Goal: Transaction & Acquisition: Purchase product/service

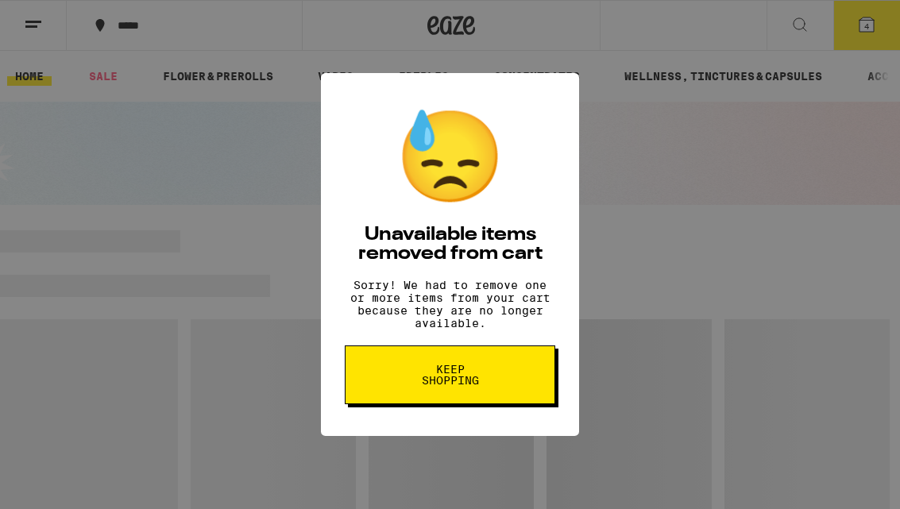
click at [491, 398] on button "Keep Shopping" at bounding box center [450, 375] width 211 height 59
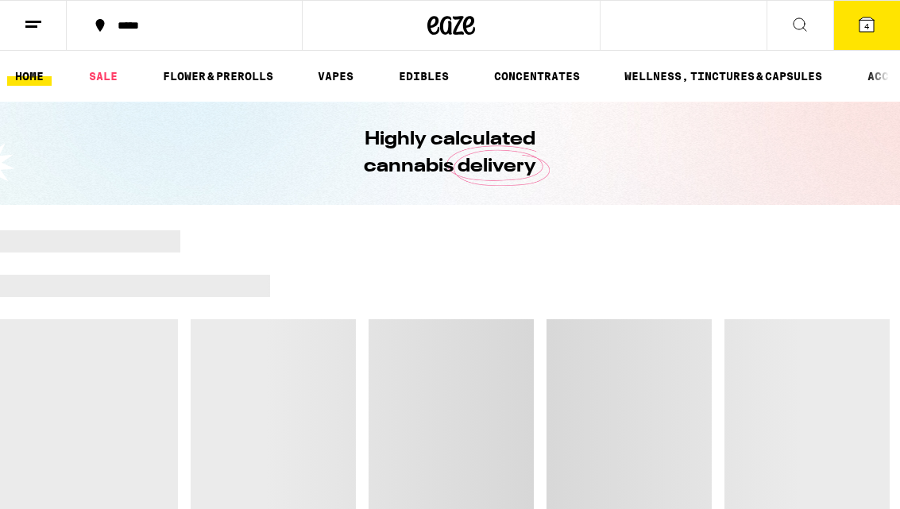
click at [874, 32] on icon at bounding box center [867, 24] width 14 height 14
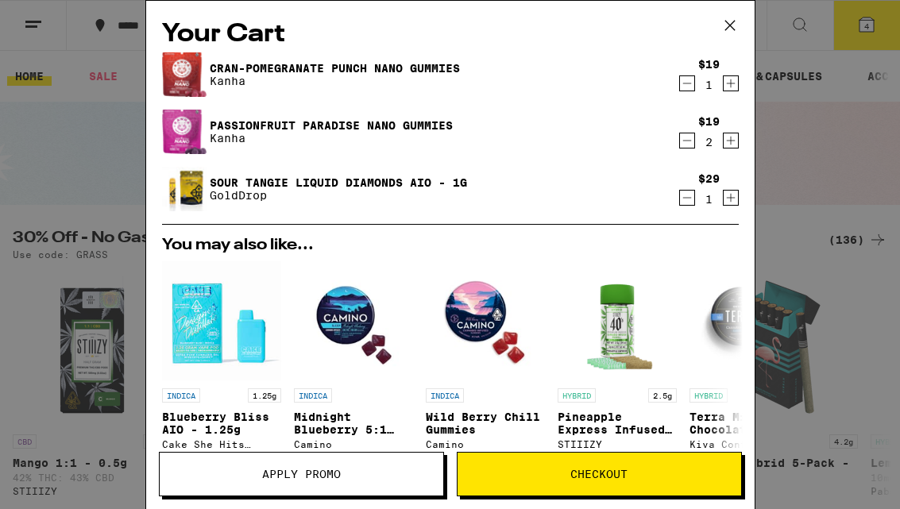
click at [730, 37] on icon at bounding box center [730, 26] width 24 height 24
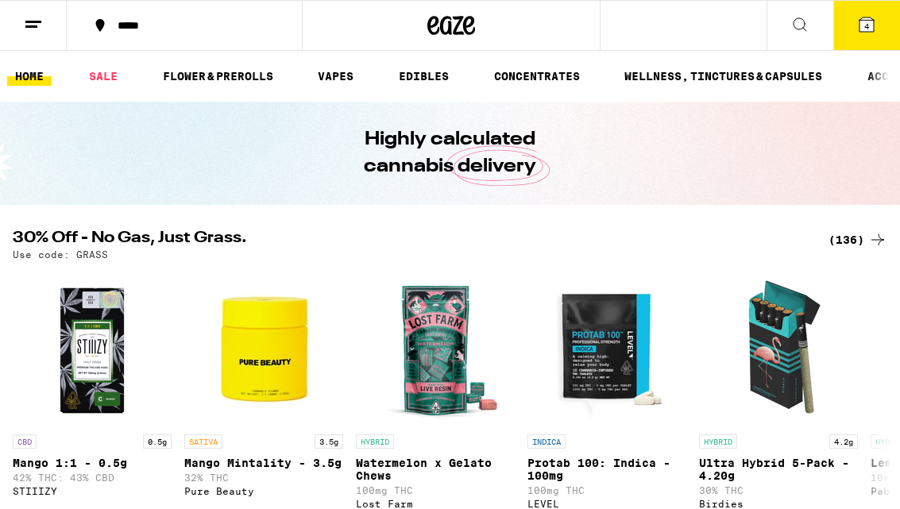
click at [109, 81] on link "SALE" at bounding box center [103, 76] width 45 height 19
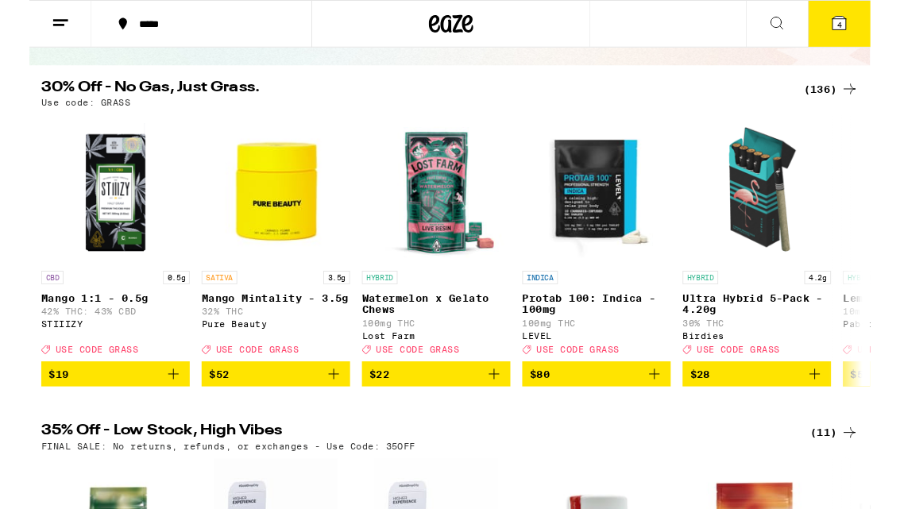
scroll to position [155, 0]
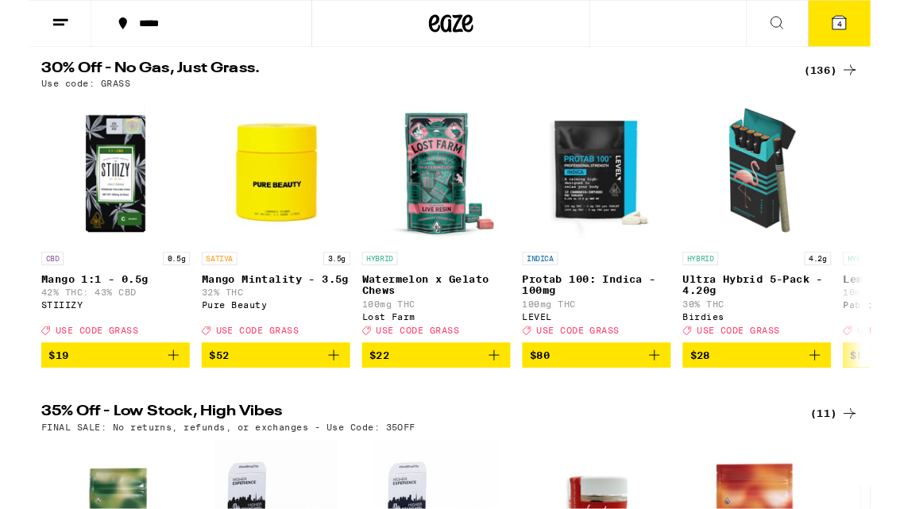
click at [265, 205] on img "Open page for Mango Mintality - 3.5g from Pure Beauty" at bounding box center [263, 182] width 159 height 159
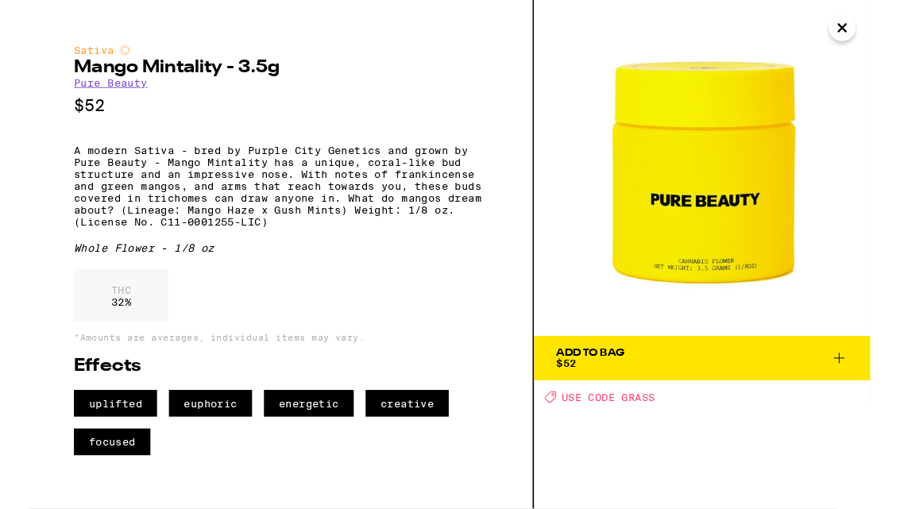
scroll to position [156, 0]
click at [872, 32] on icon "Close" at bounding box center [870, 30] width 8 height 8
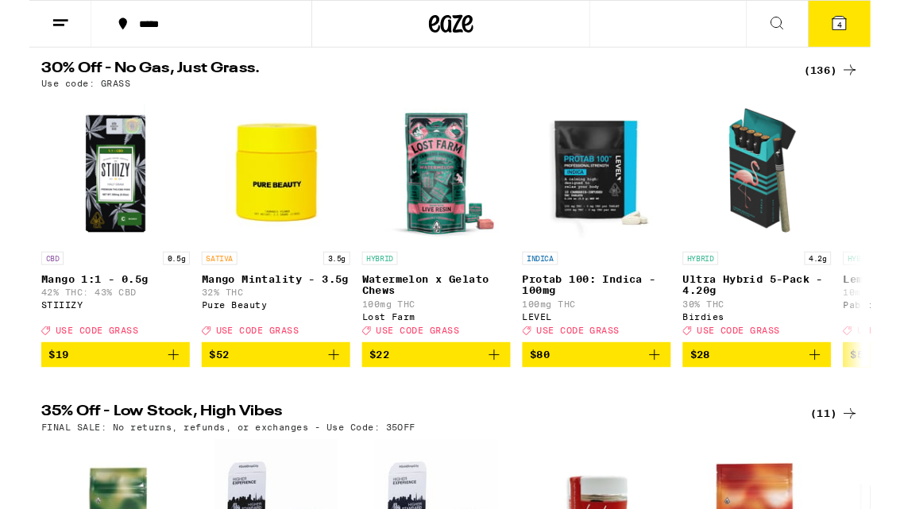
click at [871, 76] on icon at bounding box center [878, 74] width 19 height 19
click at [877, 69] on icon at bounding box center [878, 74] width 19 height 19
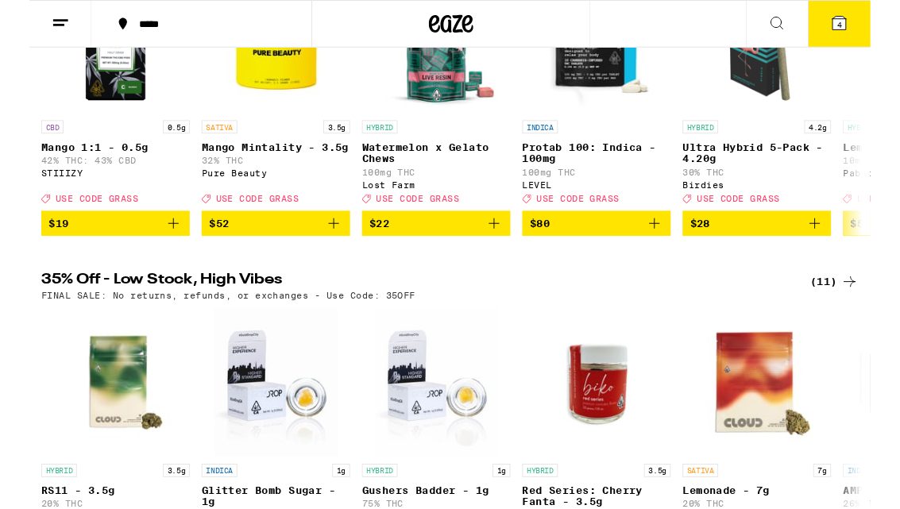
scroll to position [456, 0]
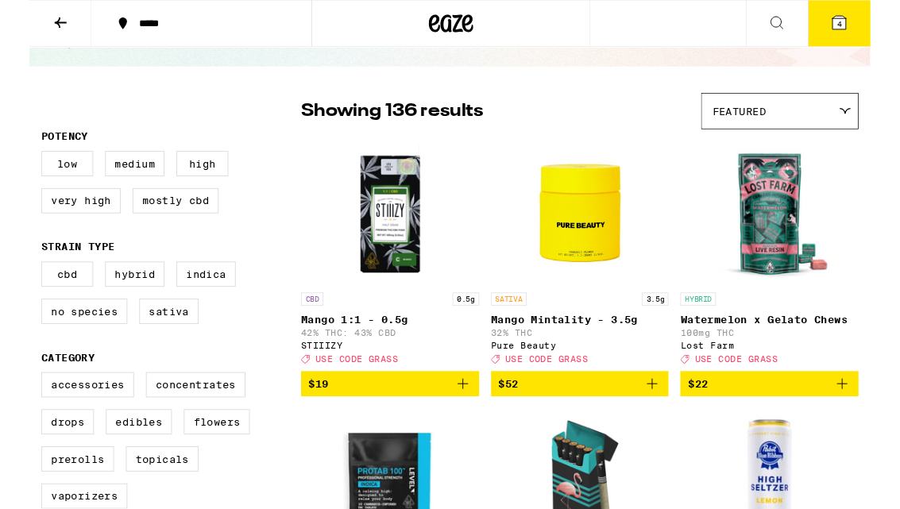
scroll to position [83, 0]
click at [193, 178] on label "High" at bounding box center [185, 174] width 56 height 27
click at [17, 165] on input "High" at bounding box center [16, 164] width 1 height 1
checkbox input "true"
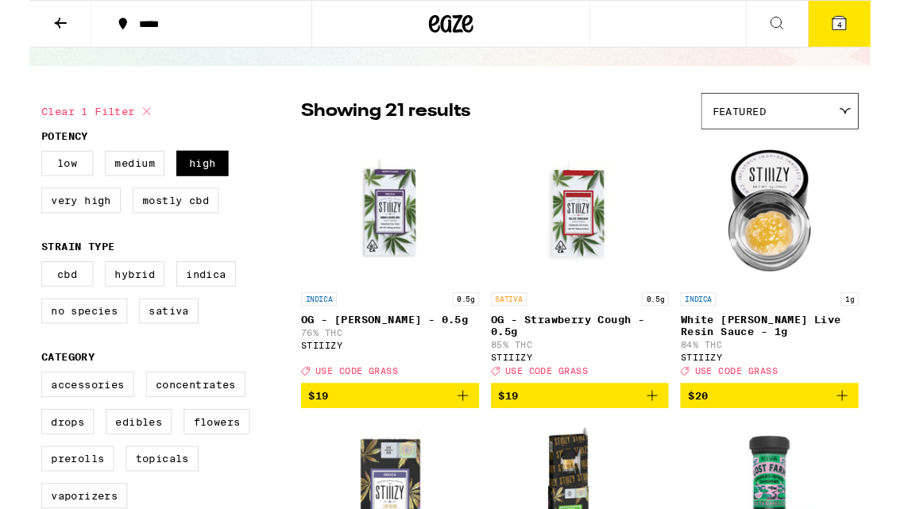
click at [61, 228] on label "Very High" at bounding box center [55, 214] width 85 height 27
click at [17, 165] on input "Very High" at bounding box center [16, 164] width 1 height 1
checkbox input "true"
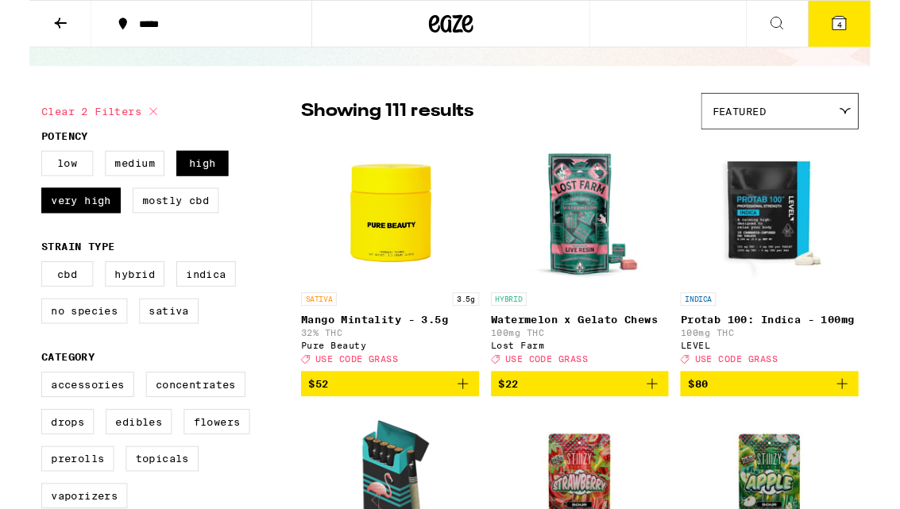
click at [122, 296] on label "Hybrid" at bounding box center [113, 293] width 64 height 27
click at [17, 283] on input "Hybrid" at bounding box center [16, 282] width 1 height 1
checkbox input "true"
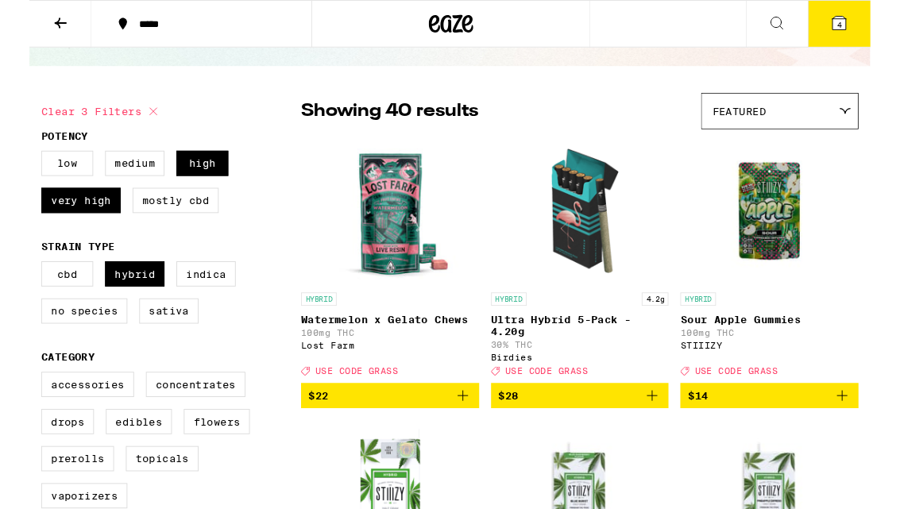
click at [153, 347] on label "Sativa" at bounding box center [150, 332] width 64 height 27
click at [17, 283] on input "Sativa" at bounding box center [16, 282] width 1 height 1
checkbox input "true"
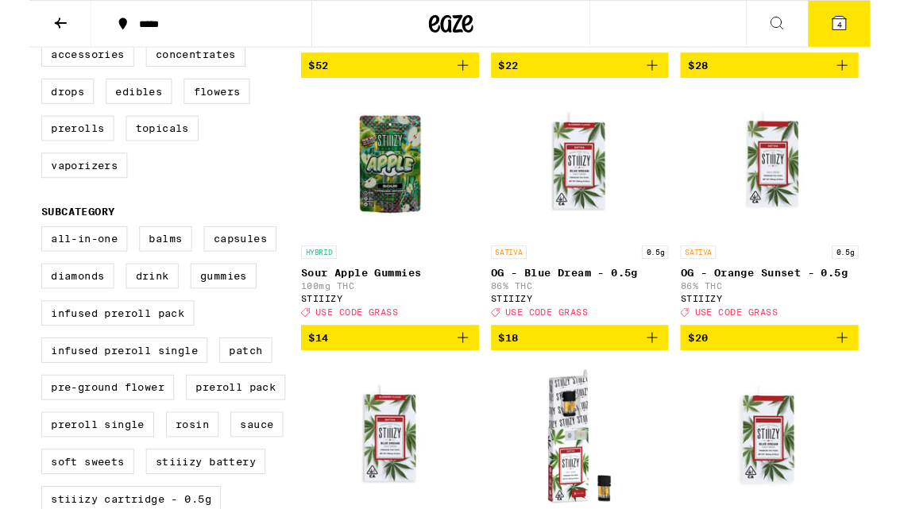
scroll to position [448, 0]
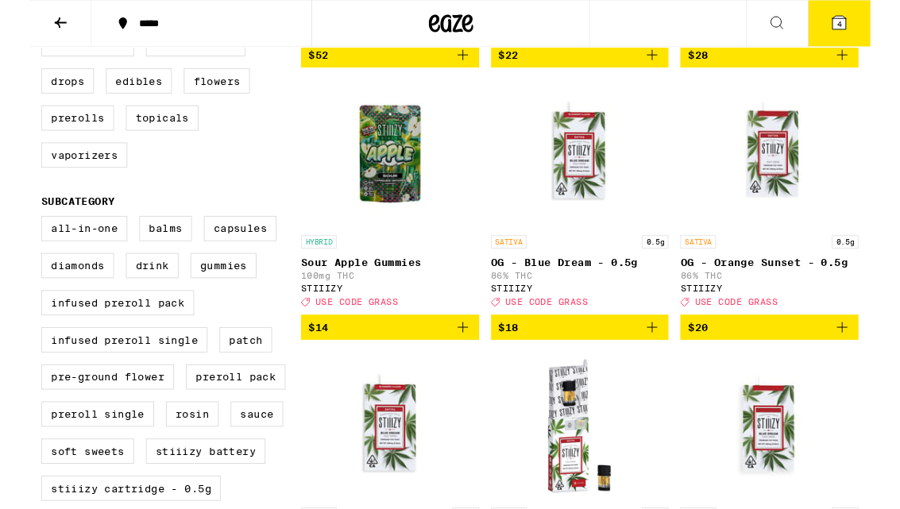
click at [584, 173] on img "Open page for OG - Blue Dream - 0.5g from STIIIZY" at bounding box center [588, 164] width 159 height 159
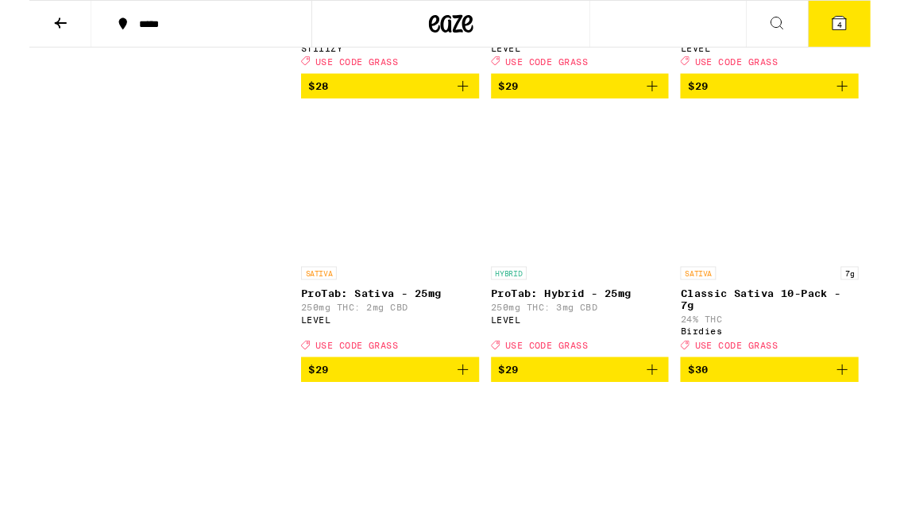
scroll to position [3422, 0]
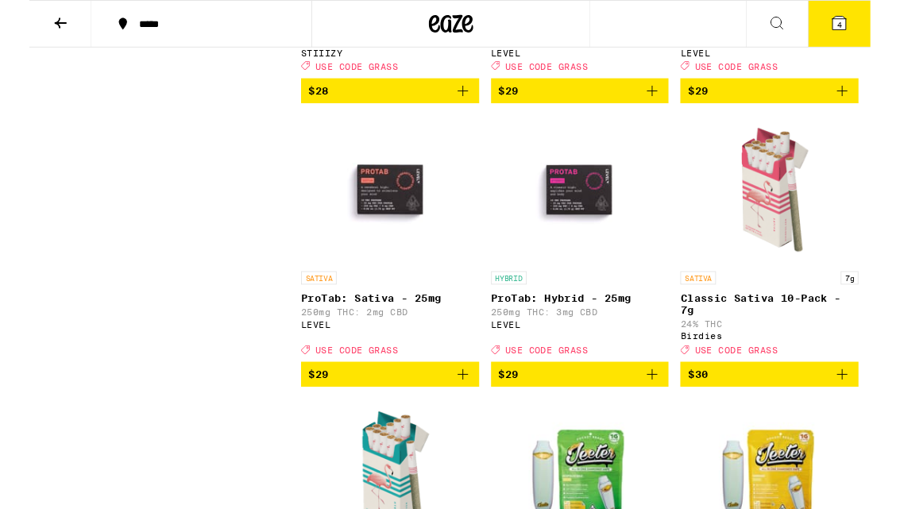
click at [668, 107] on icon "Add to bag" at bounding box center [666, 97] width 19 height 19
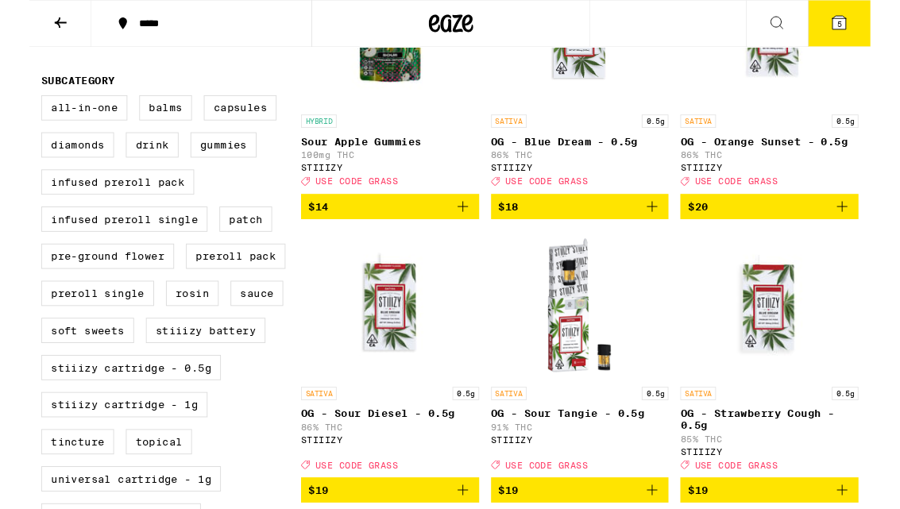
scroll to position [586, 0]
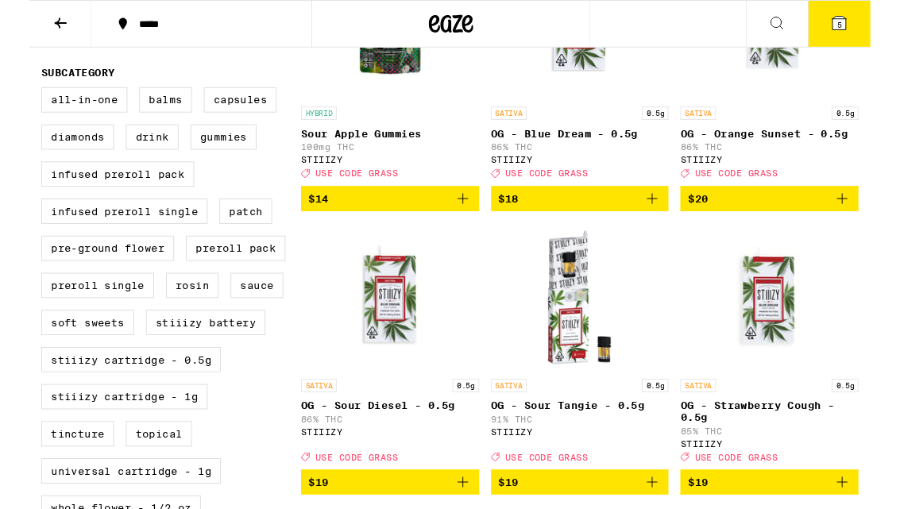
click at [223, 280] on label "Preroll Pack" at bounding box center [221, 266] width 106 height 27
click at [17, 97] on input "Preroll Pack" at bounding box center [16, 96] width 1 height 1
checkbox input "true"
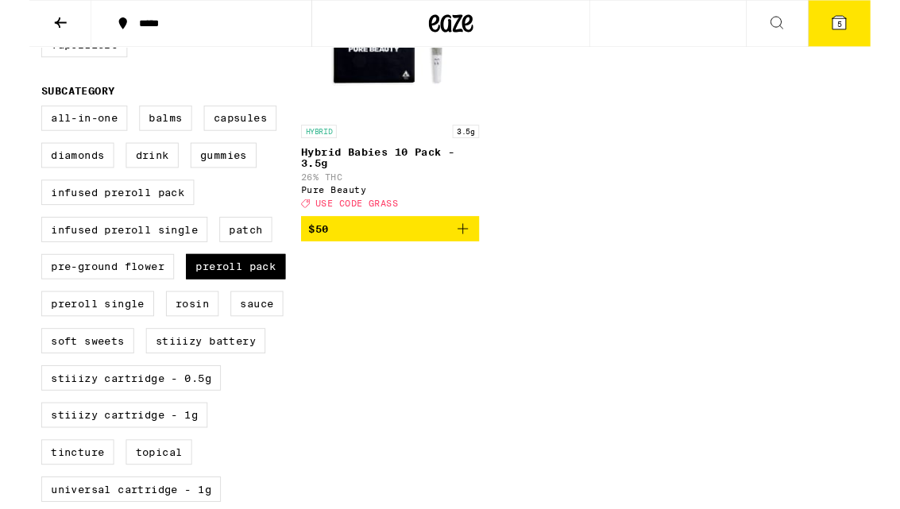
scroll to position [567, 0]
click at [109, 339] on label "Preroll Single" at bounding box center [73, 325] width 121 height 27
click at [17, 116] on input "Preroll Single" at bounding box center [16, 115] width 1 height 1
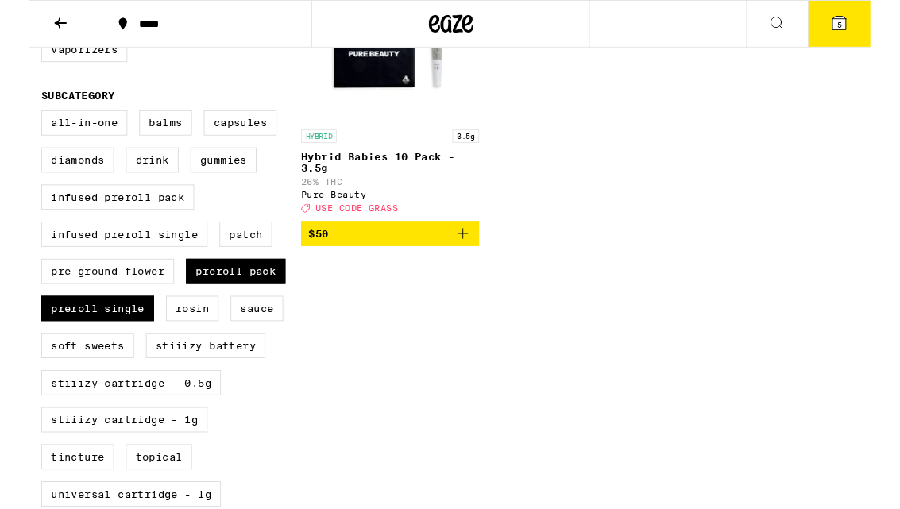
scroll to position [570, 0]
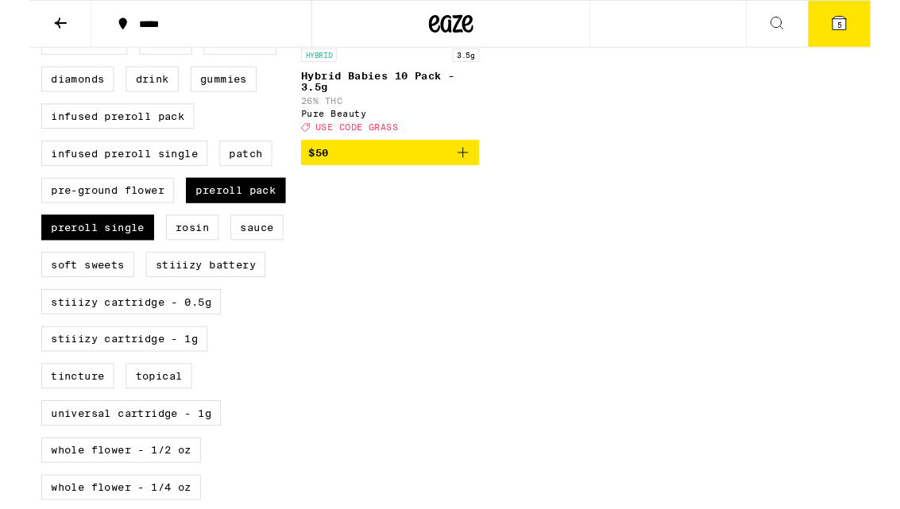
click at [99, 257] on label "Preroll Single" at bounding box center [73, 243] width 121 height 27
click at [17, 35] on input "Preroll Single" at bounding box center [16, 34] width 1 height 1
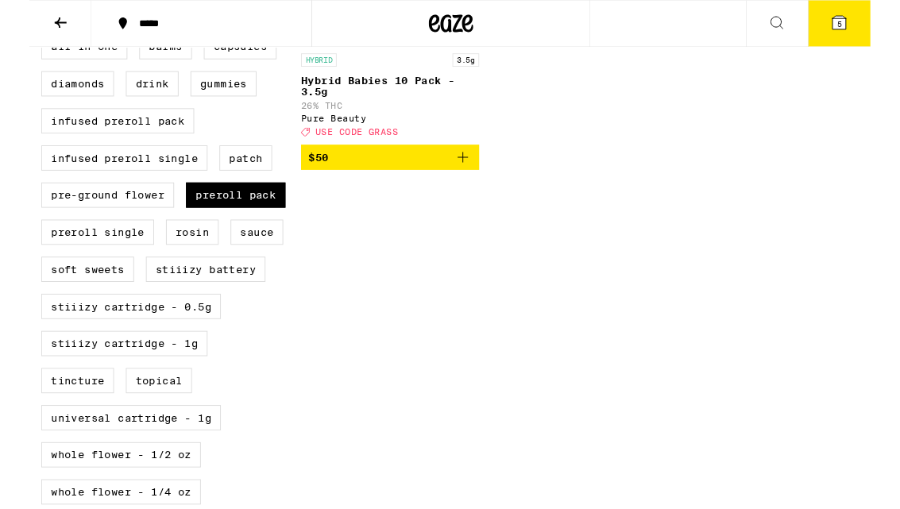
scroll to position [644, 0]
click at [92, 261] on label "Preroll Single" at bounding box center [73, 247] width 121 height 27
click at [17, 39] on input "Preroll Single" at bounding box center [16, 38] width 1 height 1
checkbox input "true"
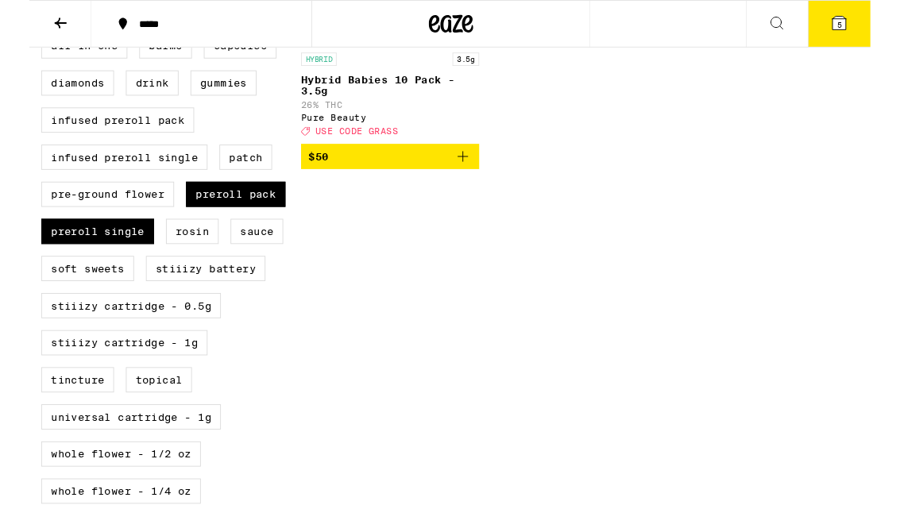
click at [250, 222] on label "Preroll Pack" at bounding box center [221, 208] width 106 height 27
click at [17, 39] on input "Preroll Pack" at bounding box center [16, 38] width 1 height 1
checkbox input "false"
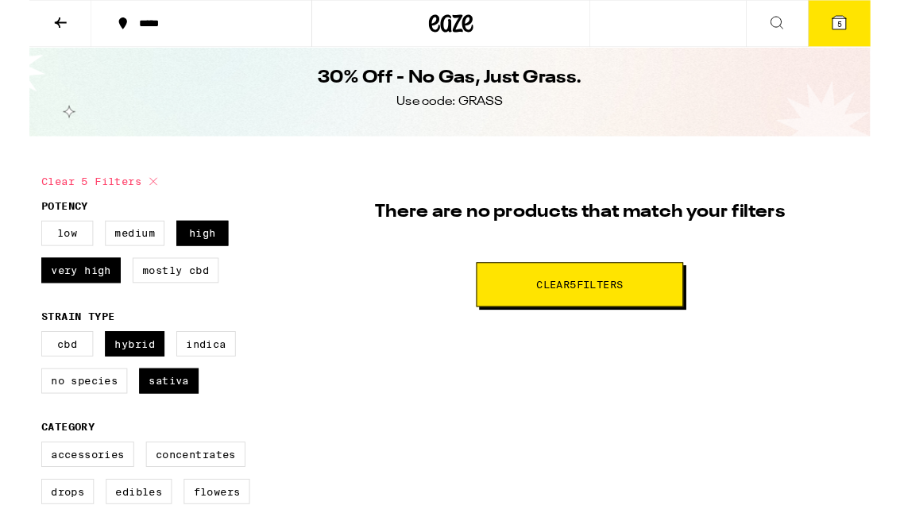
scroll to position [9, 0]
click at [691, 315] on button "Clear 5 filter s" at bounding box center [589, 305] width 222 height 48
checkbox input "false"
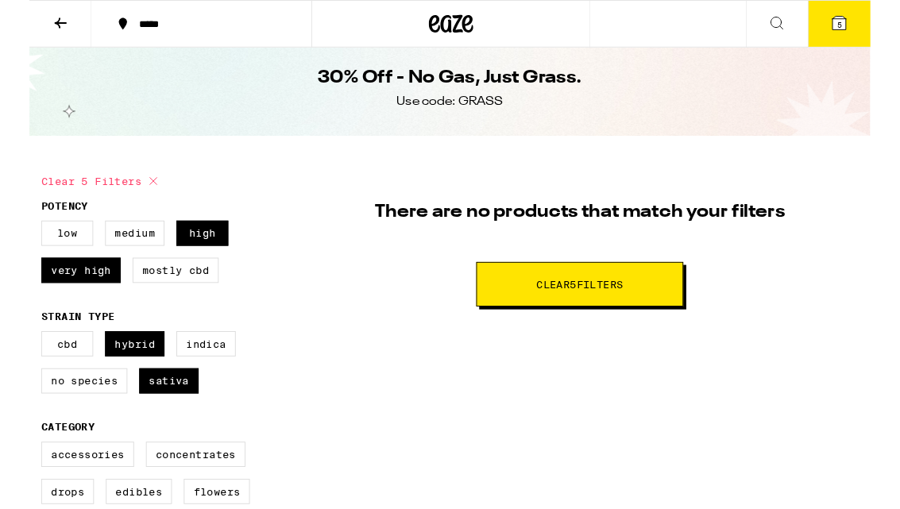
checkbox input "false"
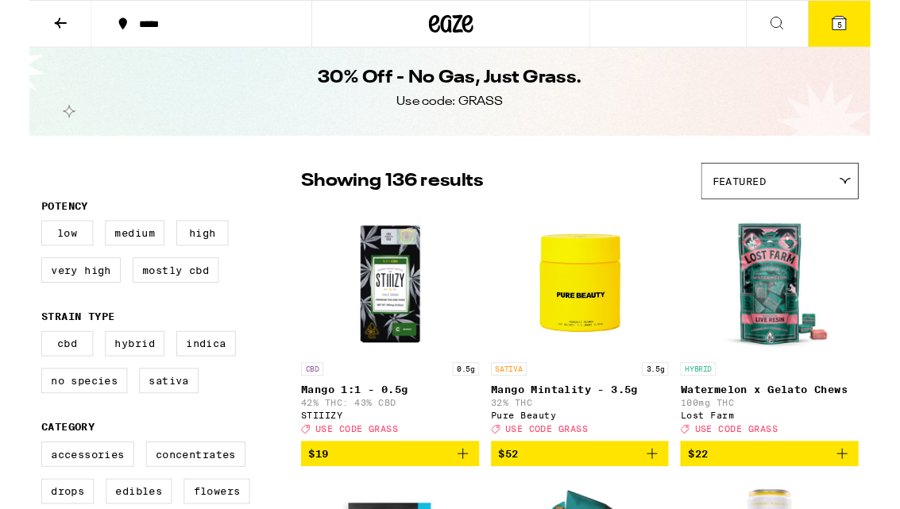
click at [153, 418] on label "Sativa" at bounding box center [150, 407] width 64 height 27
click at [17, 358] on input "Sativa" at bounding box center [16, 357] width 1 height 1
checkbox input "true"
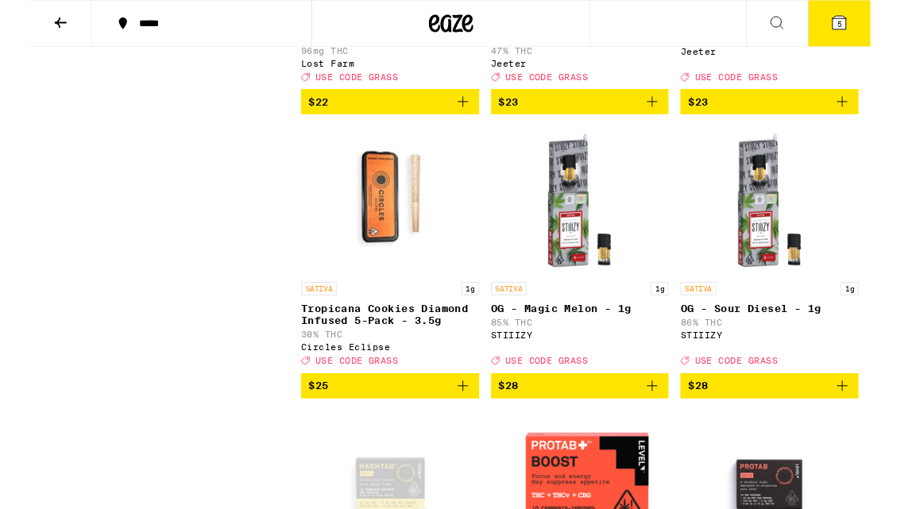
scroll to position [1589, 0]
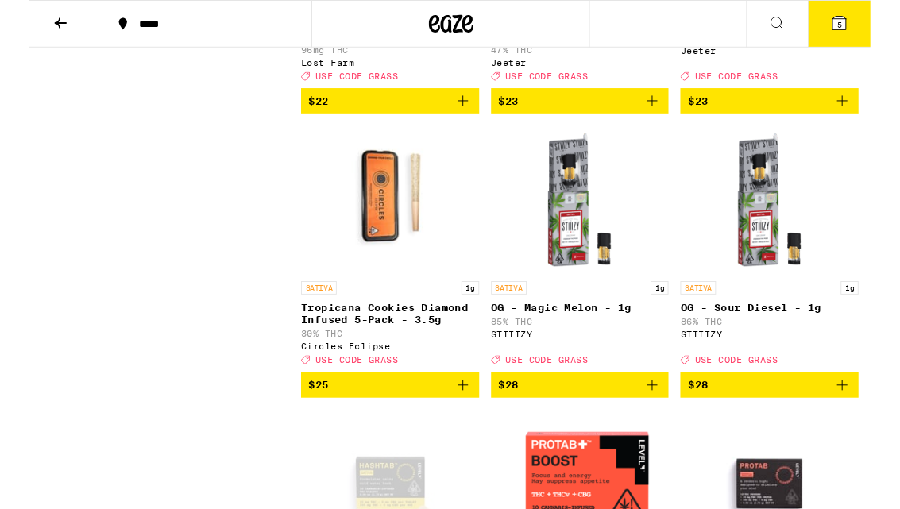
click at [330, 422] on span "$25" at bounding box center [386, 412] width 175 height 19
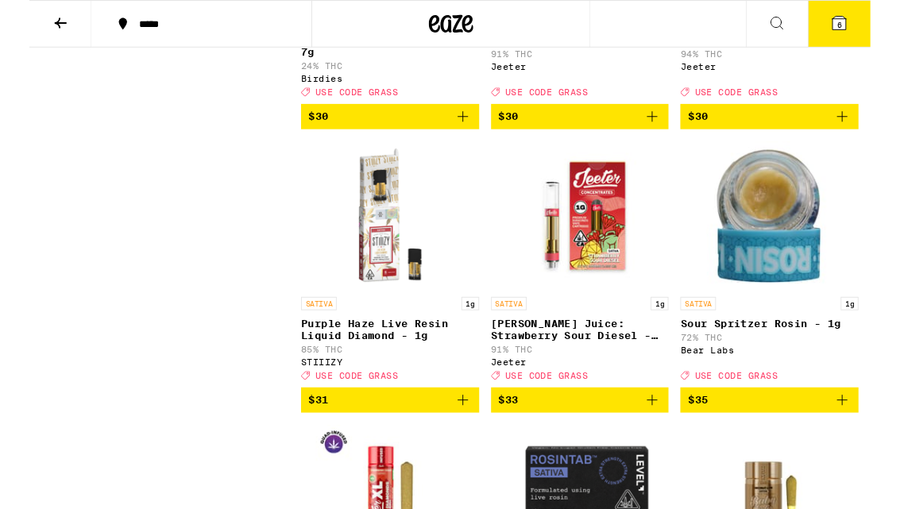
scroll to position [2474, 0]
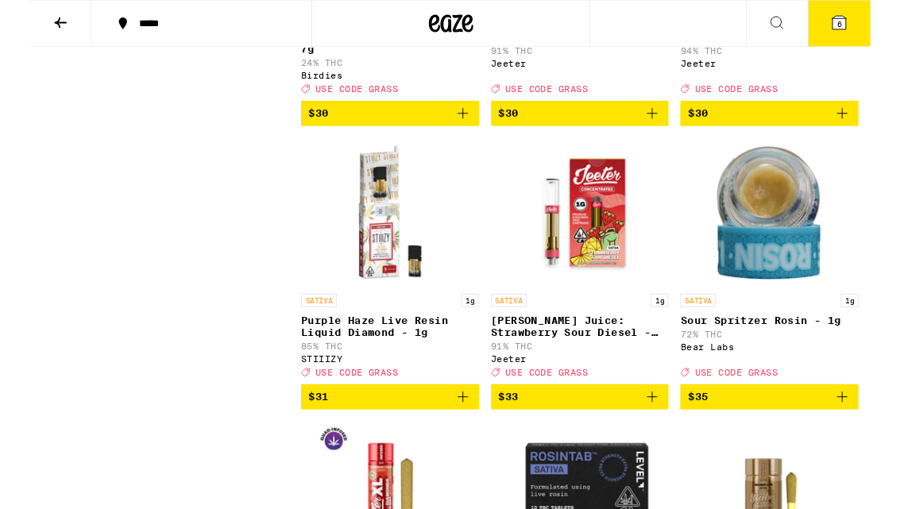
click at [889, 36] on button "6" at bounding box center [867, 25] width 67 height 49
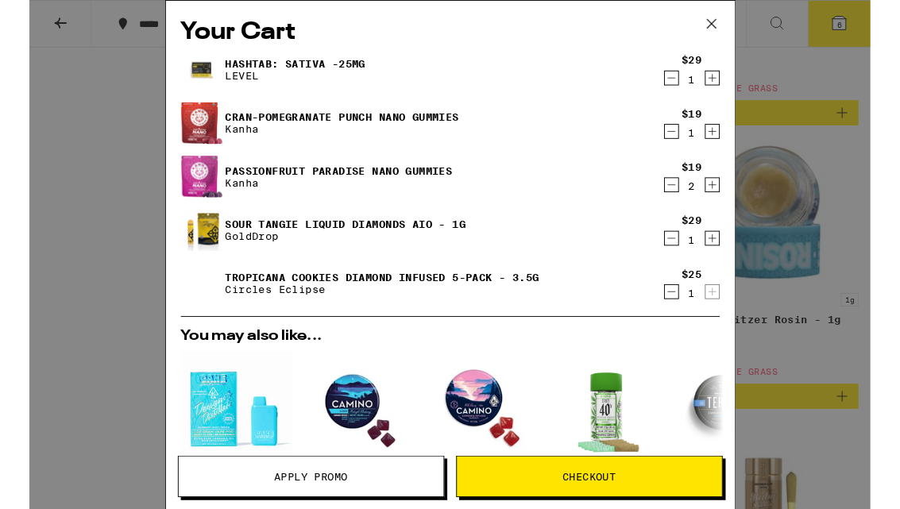
click at [683, 90] on icon "Decrement" at bounding box center [687, 83] width 14 height 19
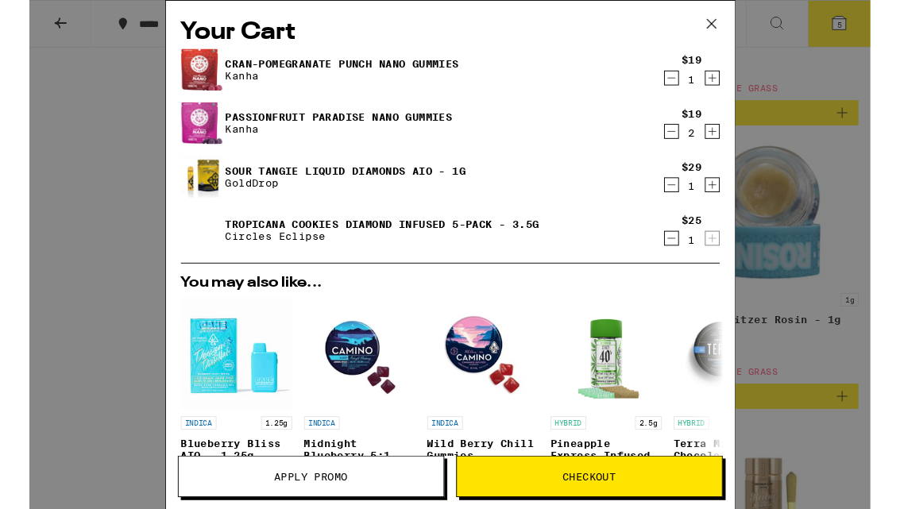
click at [686, 89] on icon "Decrement" at bounding box center [687, 83] width 14 height 19
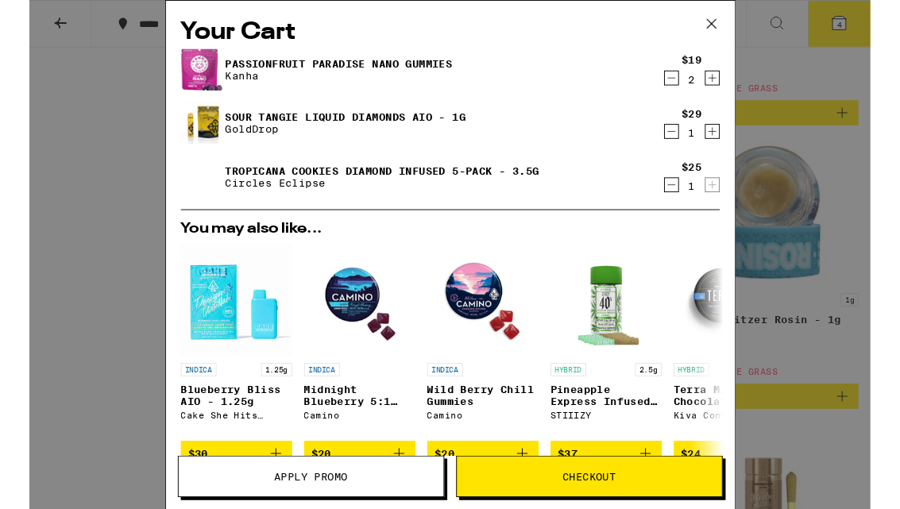
click at [686, 87] on icon "Decrement" at bounding box center [687, 83] width 14 height 19
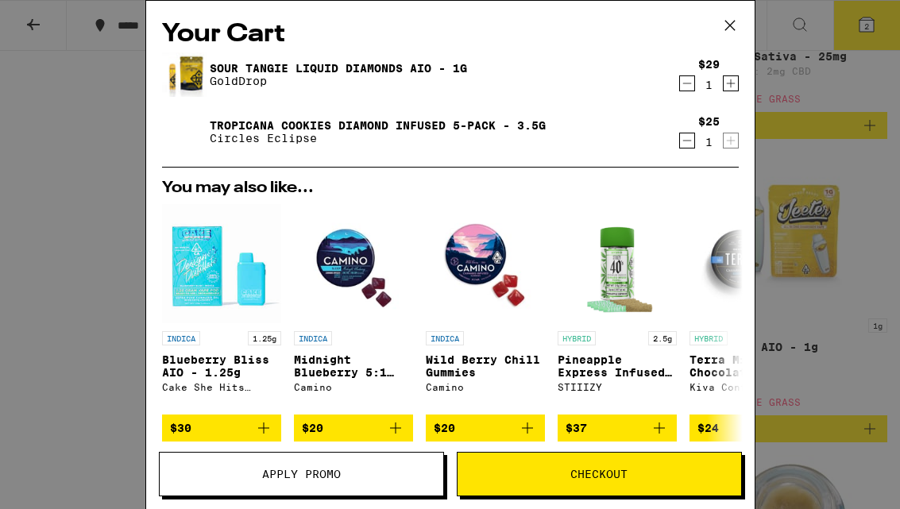
scroll to position [2166, 0]
click at [691, 89] on icon "Decrement" at bounding box center [687, 83] width 14 height 19
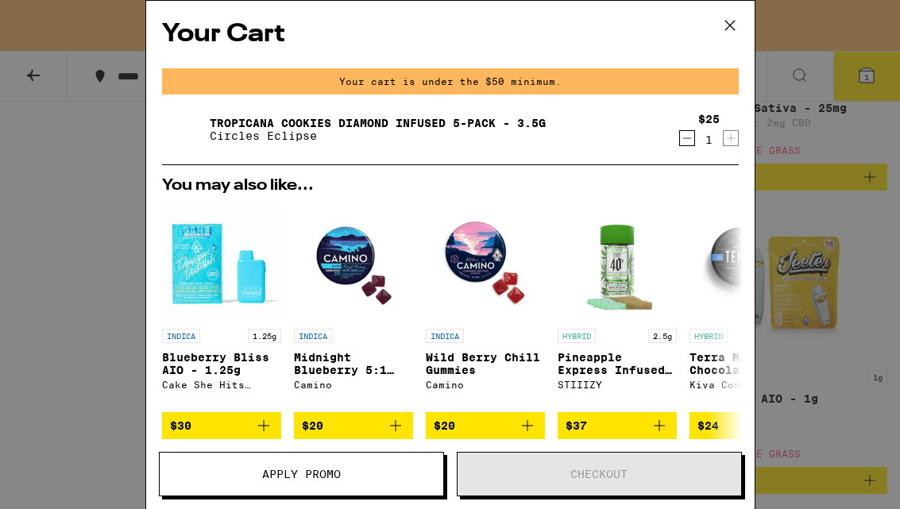
click at [733, 31] on icon at bounding box center [730, 26] width 24 height 24
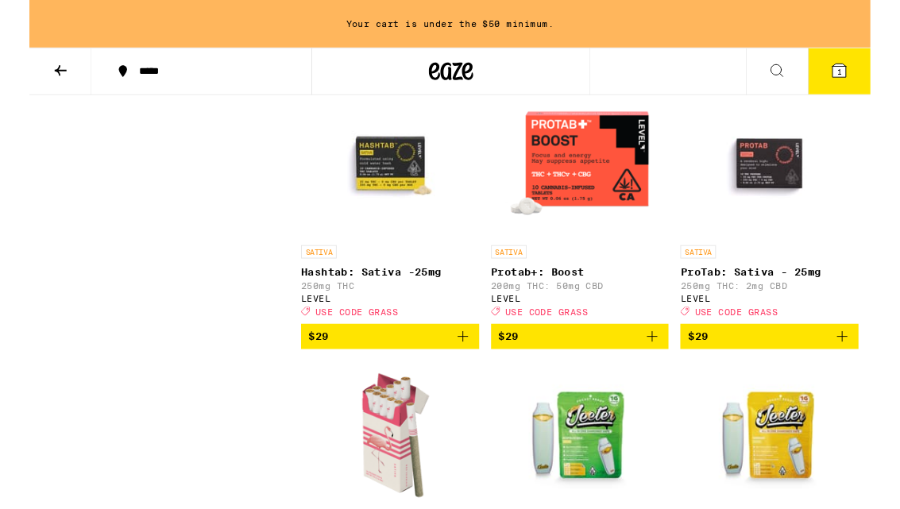
scroll to position [1982, 0]
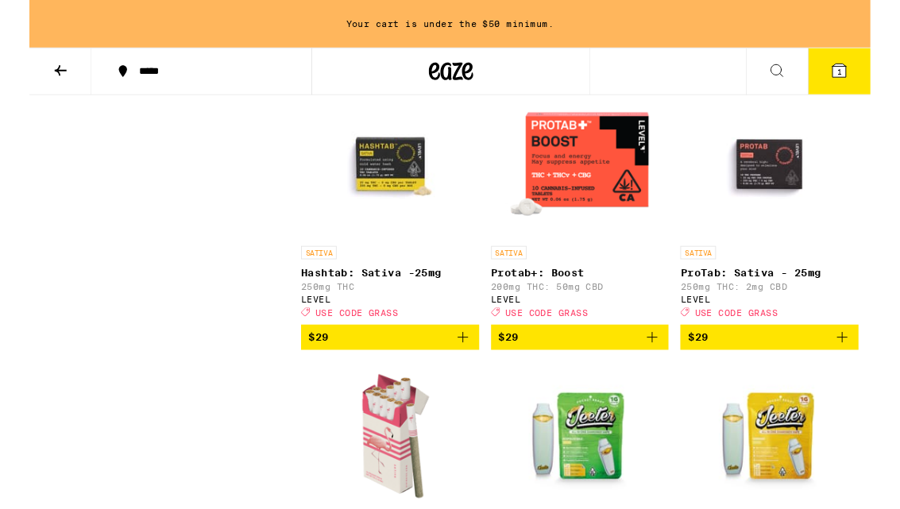
click at [793, 370] on span "$29" at bounding box center [792, 360] width 175 height 19
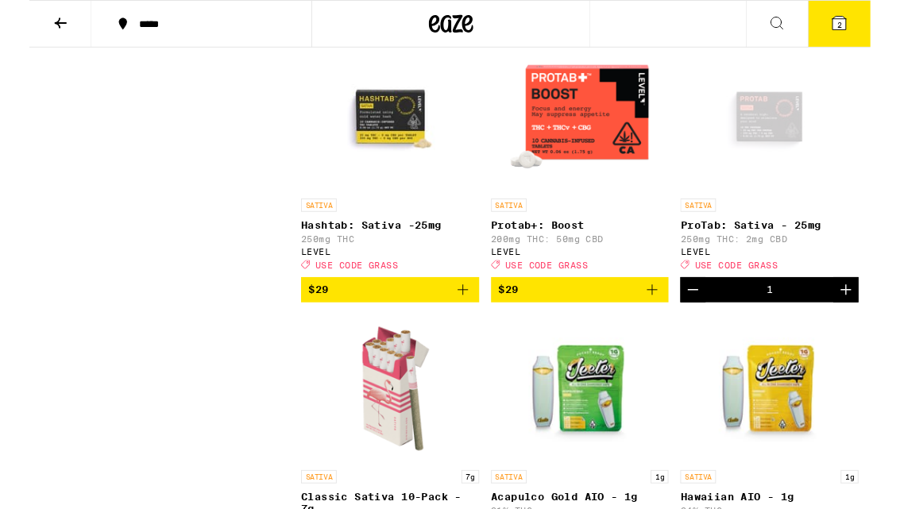
click at [859, 30] on icon at bounding box center [867, 24] width 19 height 19
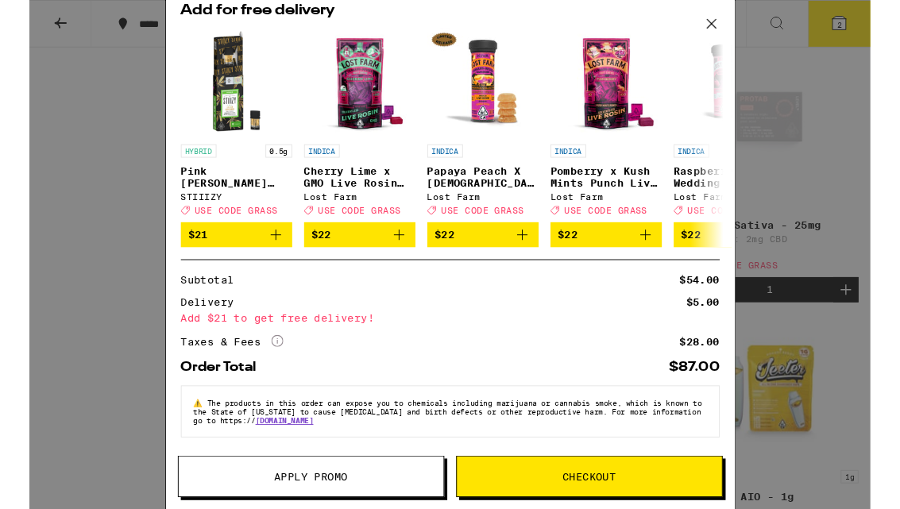
scroll to position [196, 0]
click at [393, 509] on span "Apply Promo" at bounding box center [302, 510] width 284 height 11
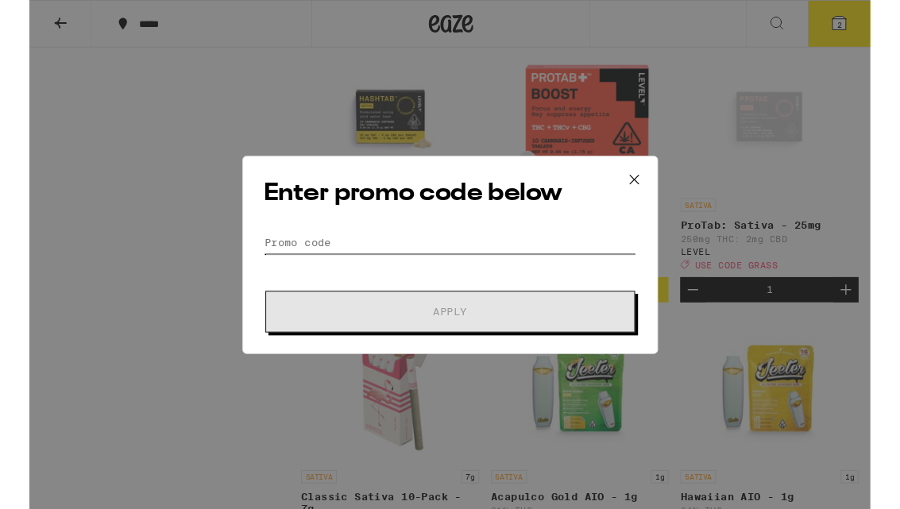
click at [451, 262] on input "Promo Code" at bounding box center [450, 260] width 399 height 24
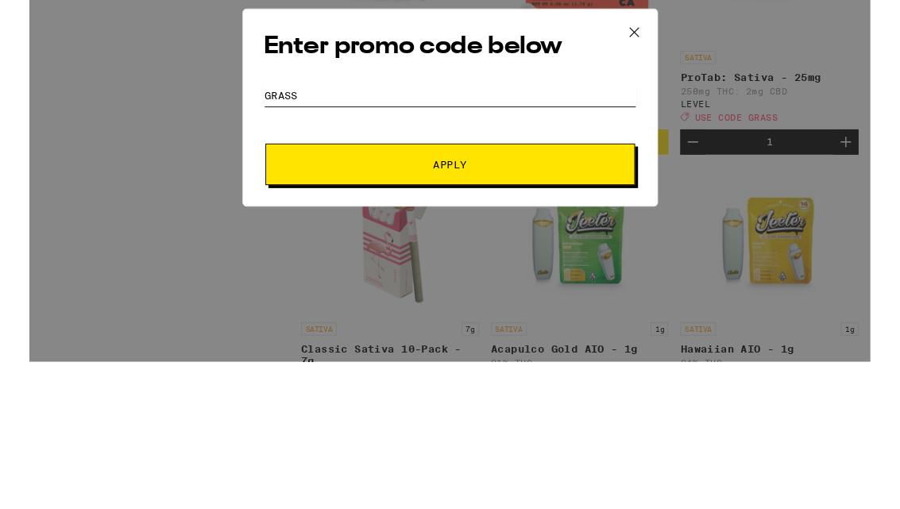
type input "Grass"
click at [511, 328] on span "Apply" at bounding box center [451, 333] width 286 height 11
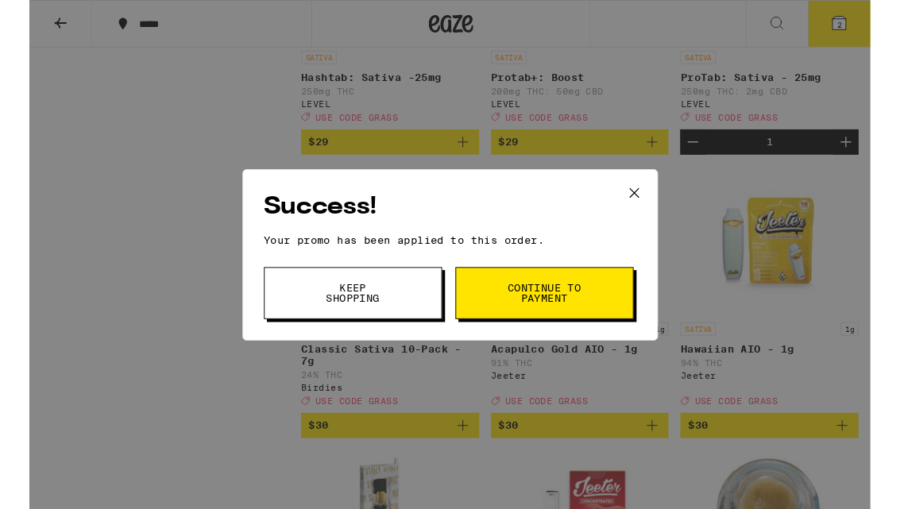
click at [333, 315] on span "Keep Shopping" at bounding box center [346, 314] width 81 height 22
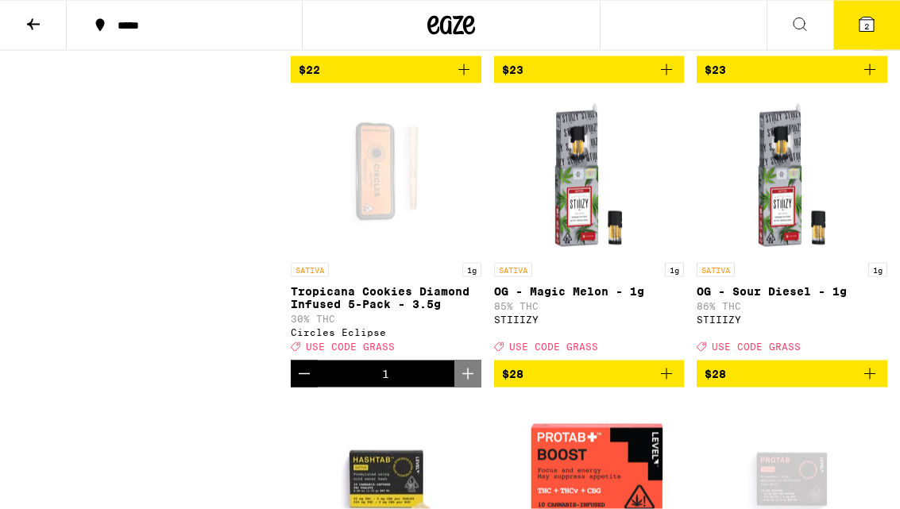
scroll to position [1597, 0]
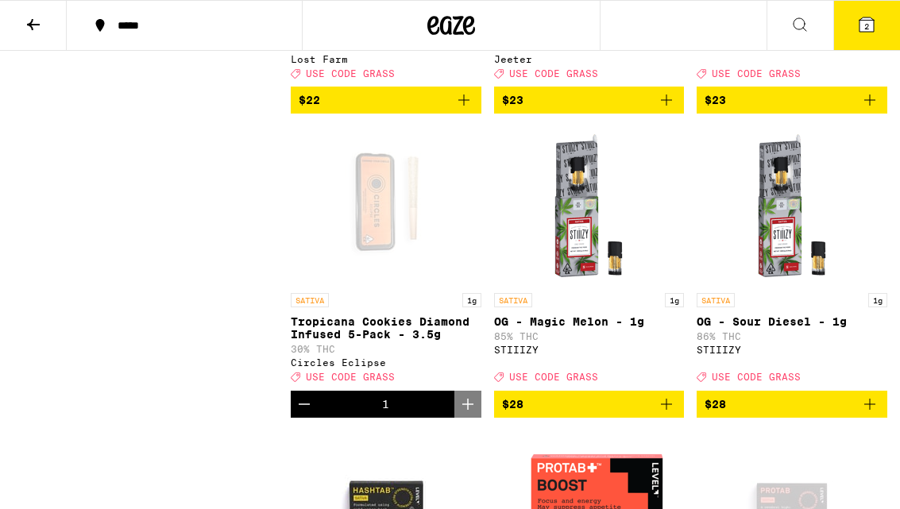
click at [872, 36] on button "2" at bounding box center [867, 25] width 67 height 49
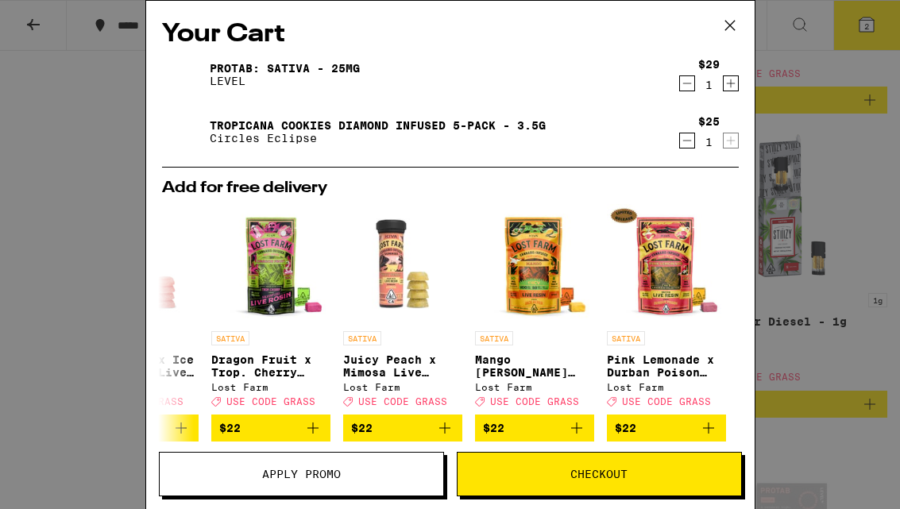
scroll to position [-2, 0]
click at [752, 14] on button at bounding box center [730, 26] width 49 height 51
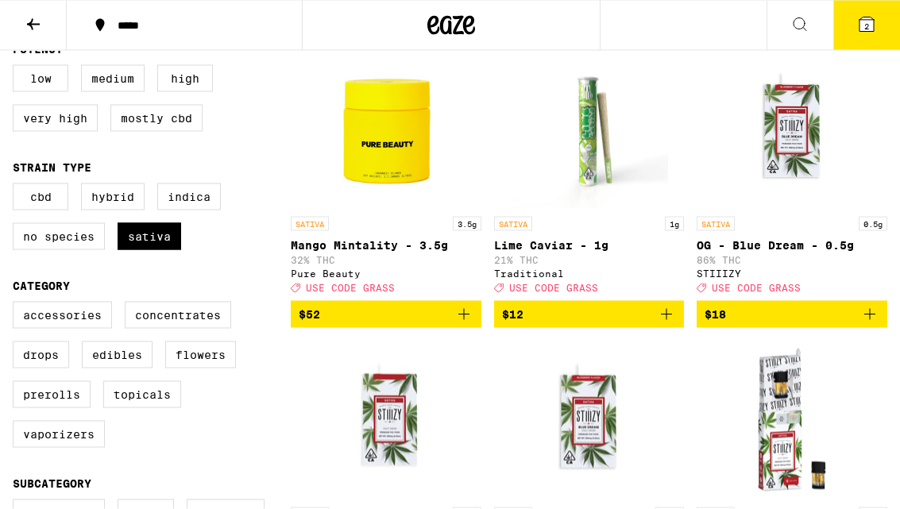
scroll to position [180, 0]
click at [111, 209] on label "Hybrid" at bounding box center [113, 197] width 64 height 27
click at [17, 187] on input "Hybrid" at bounding box center [16, 186] width 1 height 1
checkbox input "true"
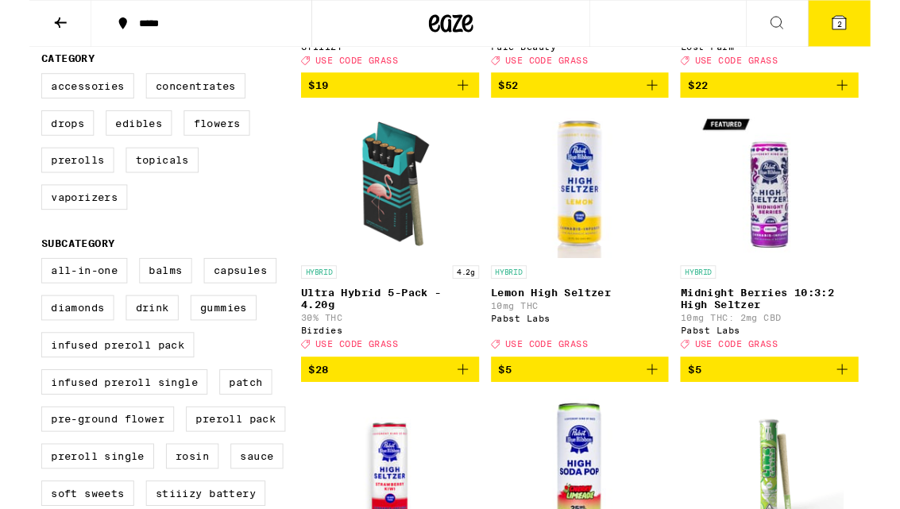
scroll to position [436, 0]
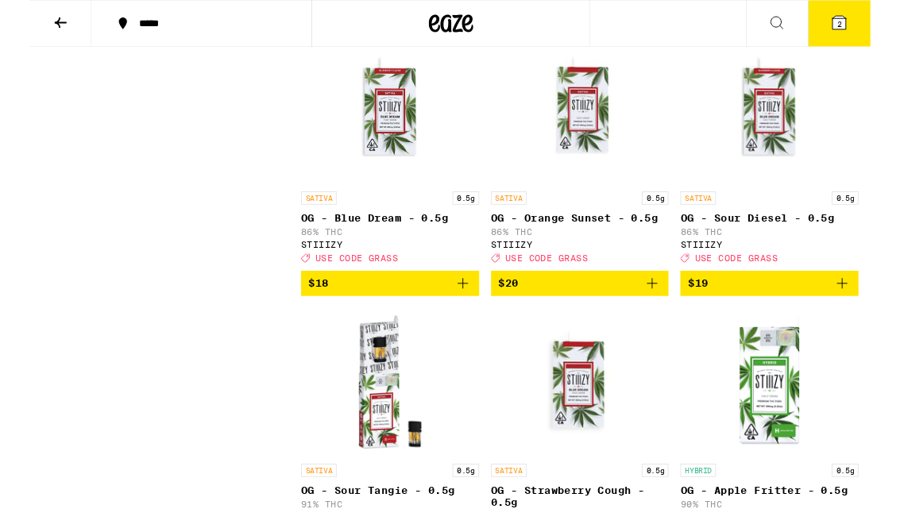
click at [865, 31] on span "2" at bounding box center [867, 26] width 5 height 10
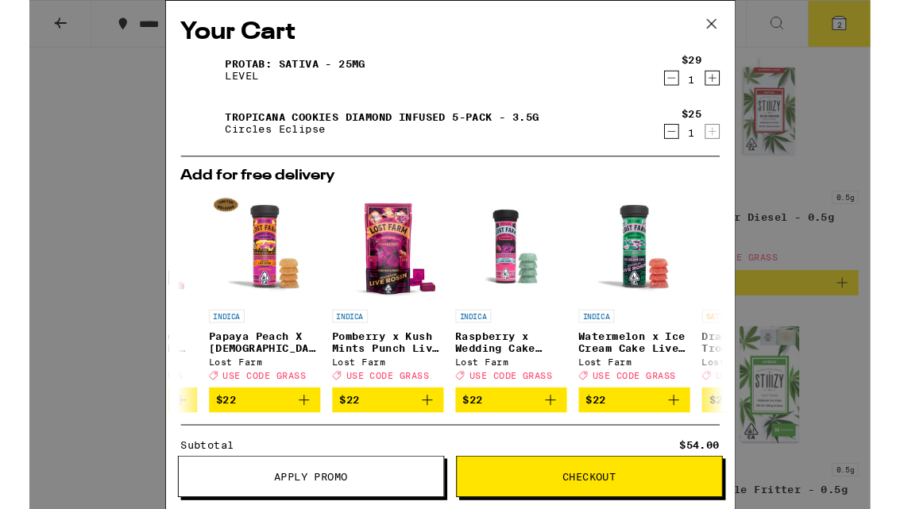
scroll to position [0, 269]
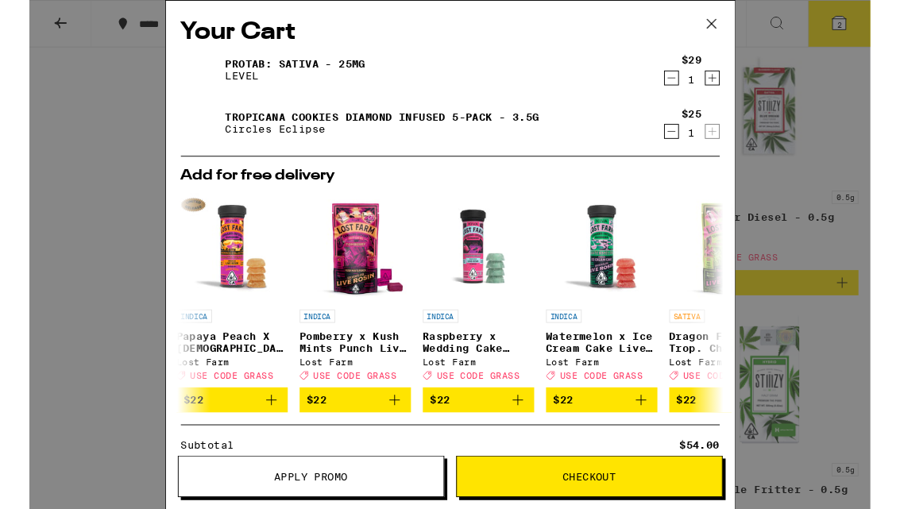
click at [742, 28] on button at bounding box center [730, 26] width 49 height 51
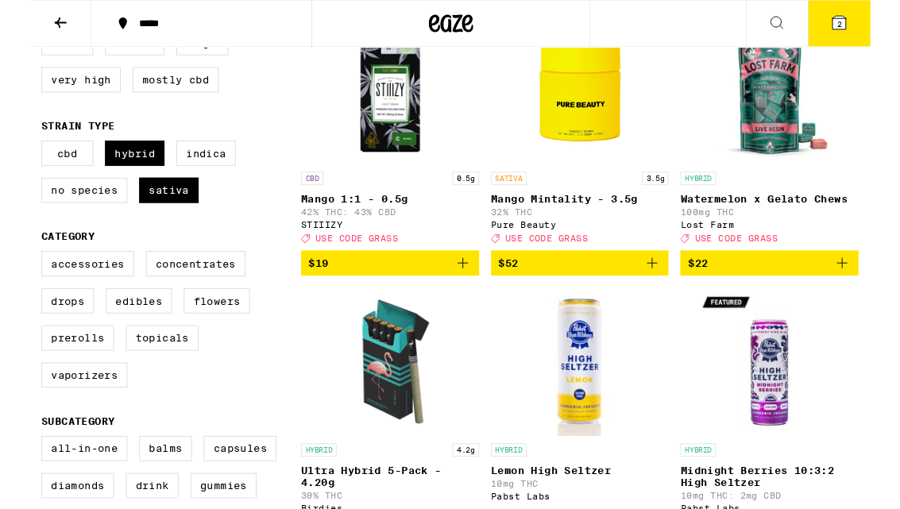
scroll to position [213, 0]
click at [125, 335] on label "Edibles" at bounding box center [117, 321] width 71 height 27
click at [17, 272] on input "Edibles" at bounding box center [16, 271] width 1 height 1
checkbox input "true"
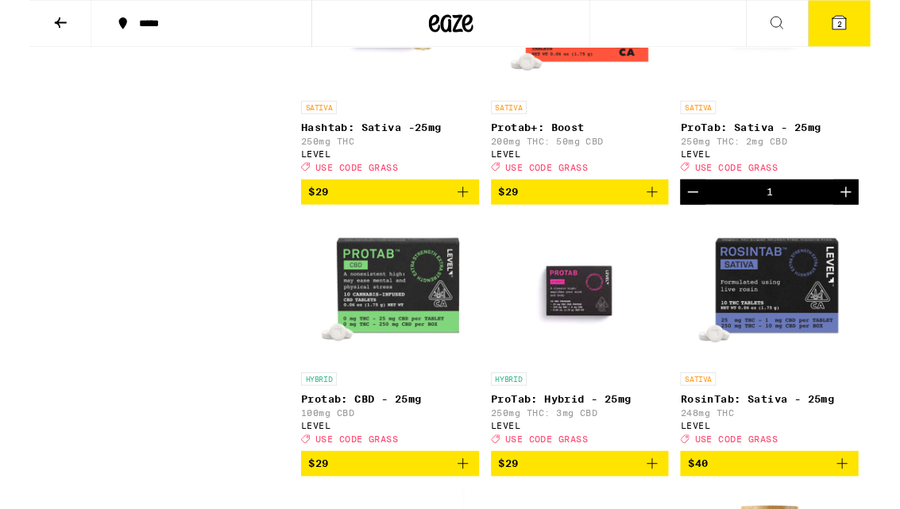
scroll to position [2112, 0]
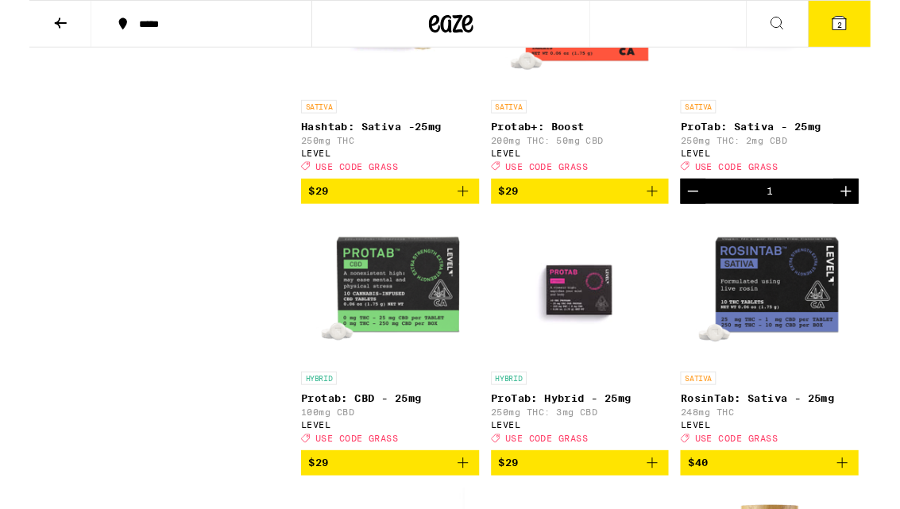
click at [438, 215] on span "$29" at bounding box center [386, 205] width 175 height 19
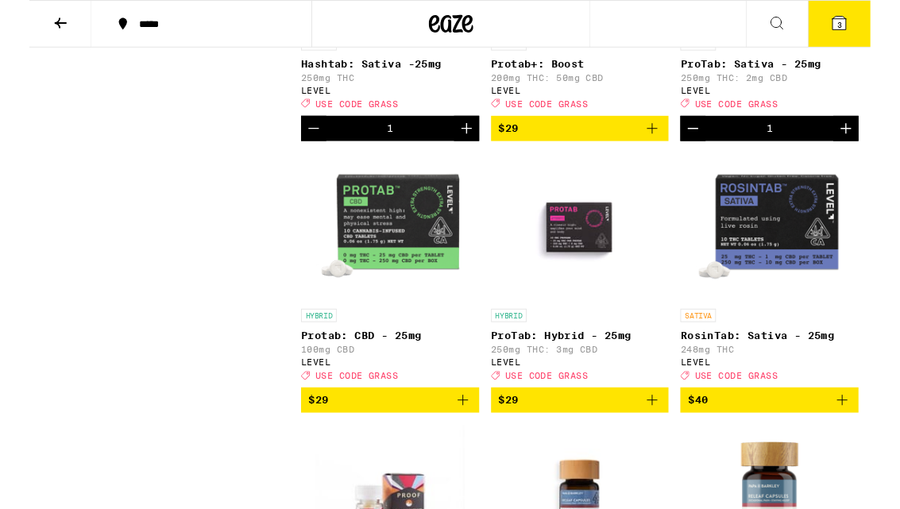
scroll to position [2214, 0]
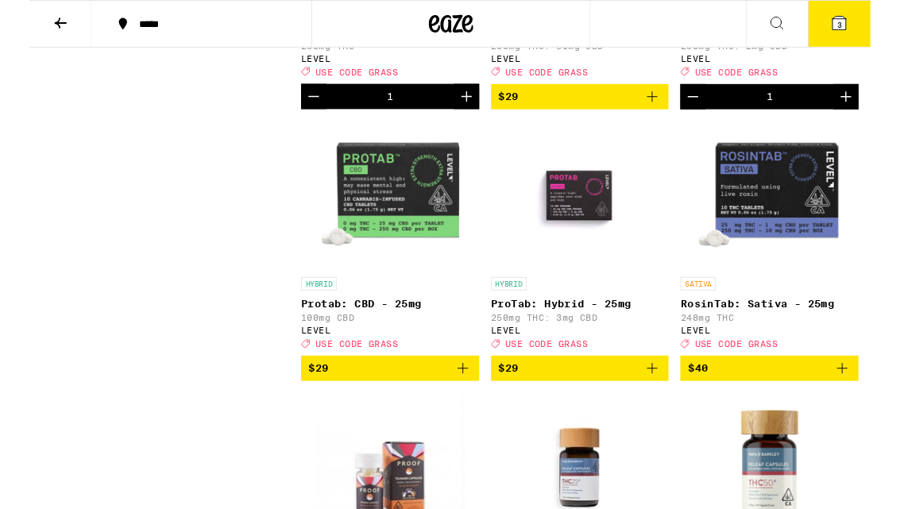
click at [833, 404] on span "$40" at bounding box center [792, 394] width 175 height 19
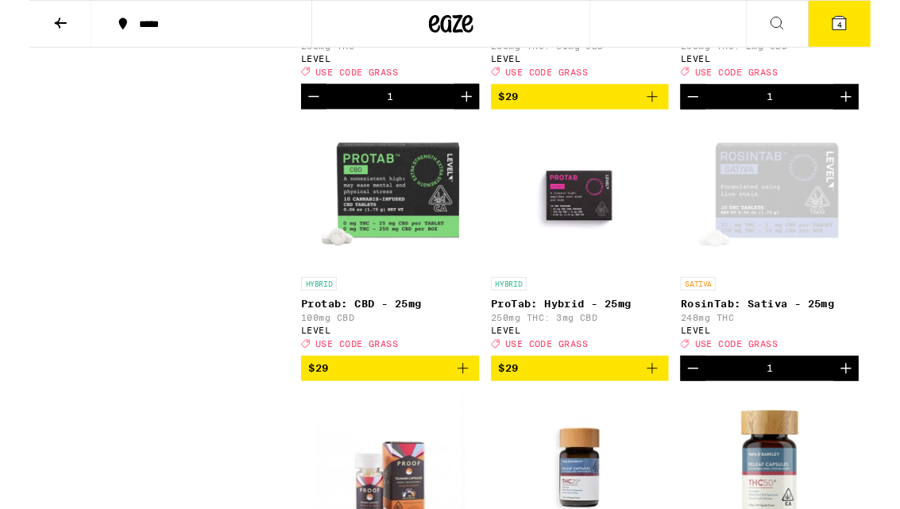
click at [872, 25] on icon at bounding box center [867, 24] width 14 height 14
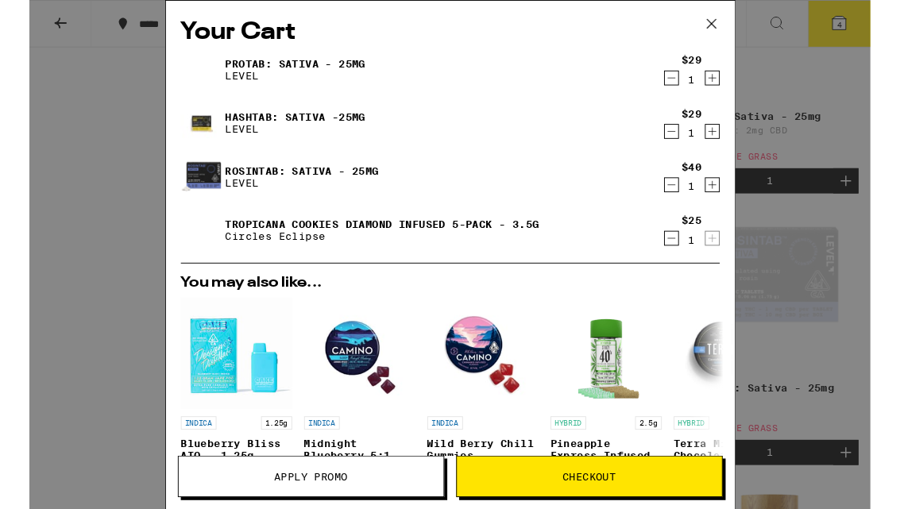
scroll to position [2121, 0]
click at [233, 187] on link "RosinTab: Sativa - 25mg" at bounding box center [292, 182] width 165 height 13
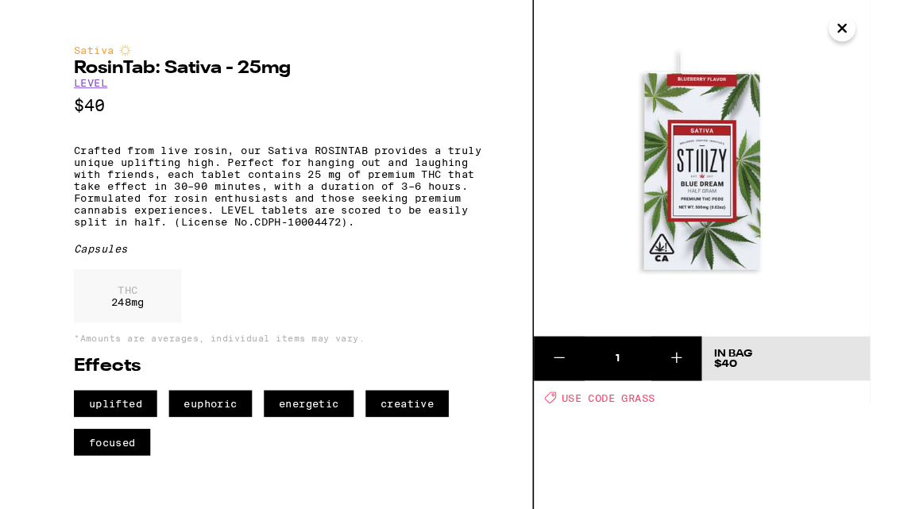
click at [897, 23] on img at bounding box center [720, 180] width 360 height 360
click at [900, 26] on img at bounding box center [720, 180] width 360 height 360
click at [865, 28] on icon "Close" at bounding box center [870, 30] width 19 height 24
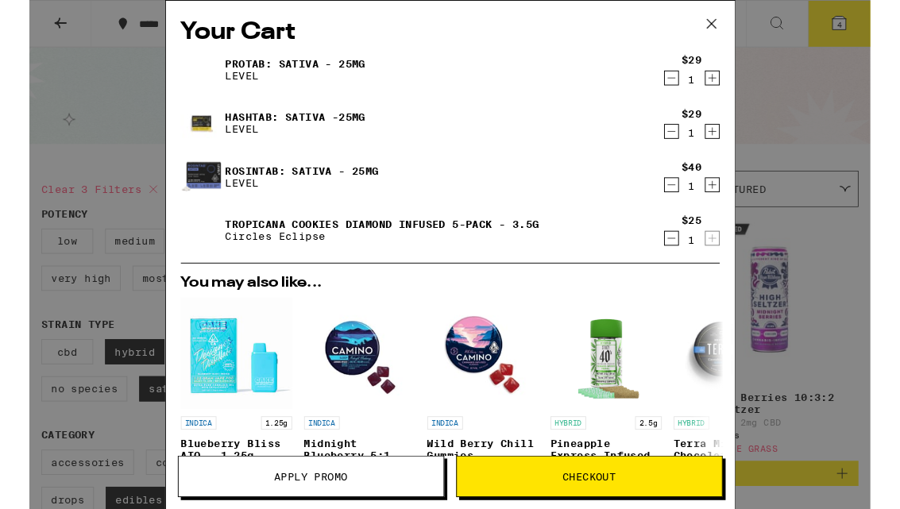
click at [695, 200] on button "Decrement" at bounding box center [688, 198] width 16 height 16
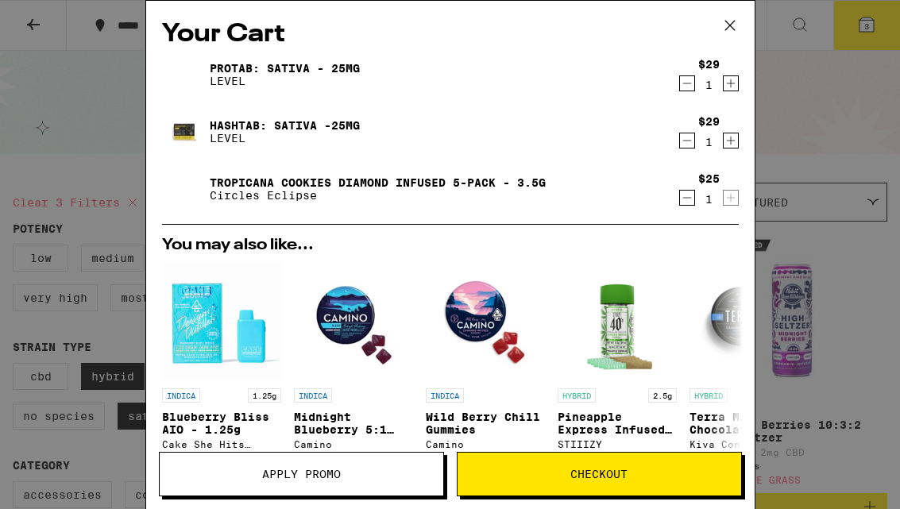
click at [693, 87] on icon "Decrement" at bounding box center [687, 83] width 14 height 19
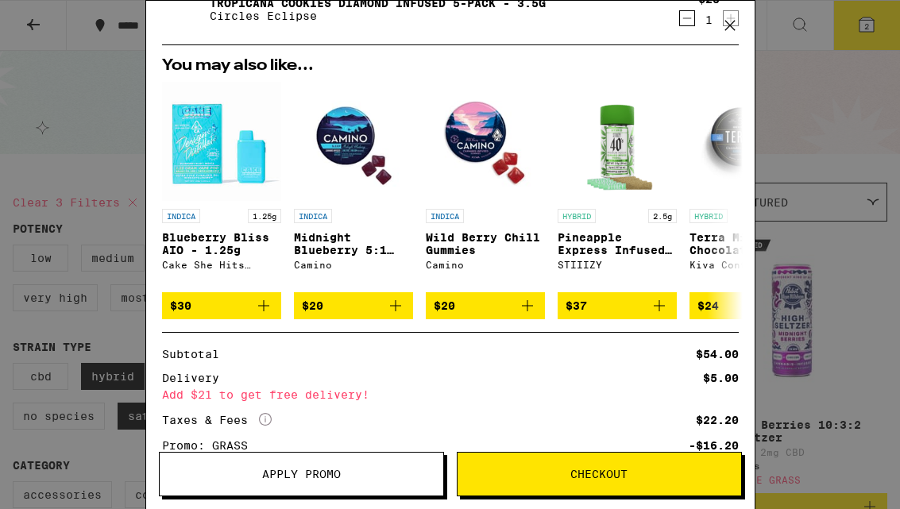
click at [724, 29] on icon at bounding box center [730, 26] width 24 height 24
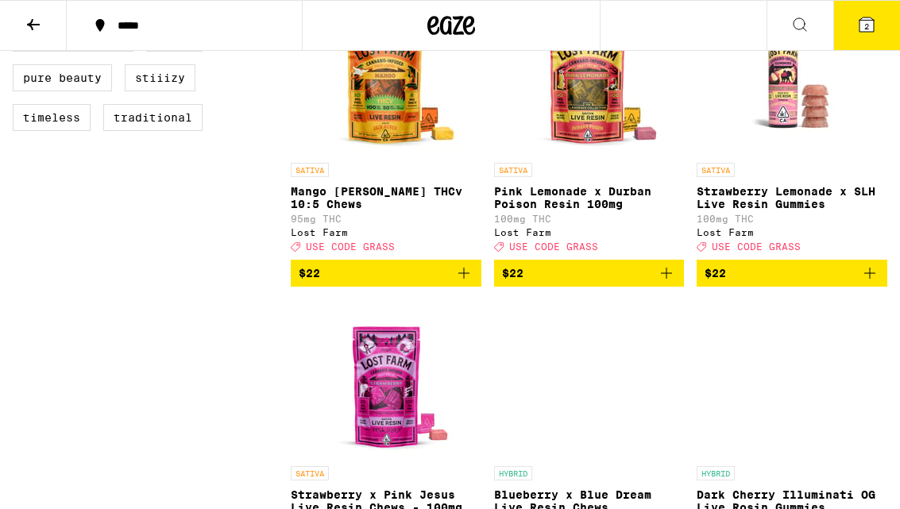
scroll to position [1448, 0]
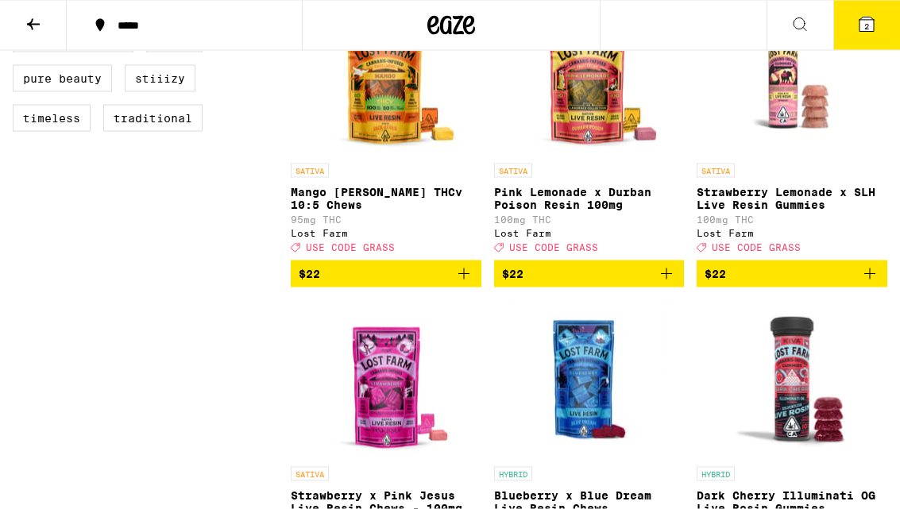
click at [618, 284] on span "$22" at bounding box center [589, 274] width 175 height 19
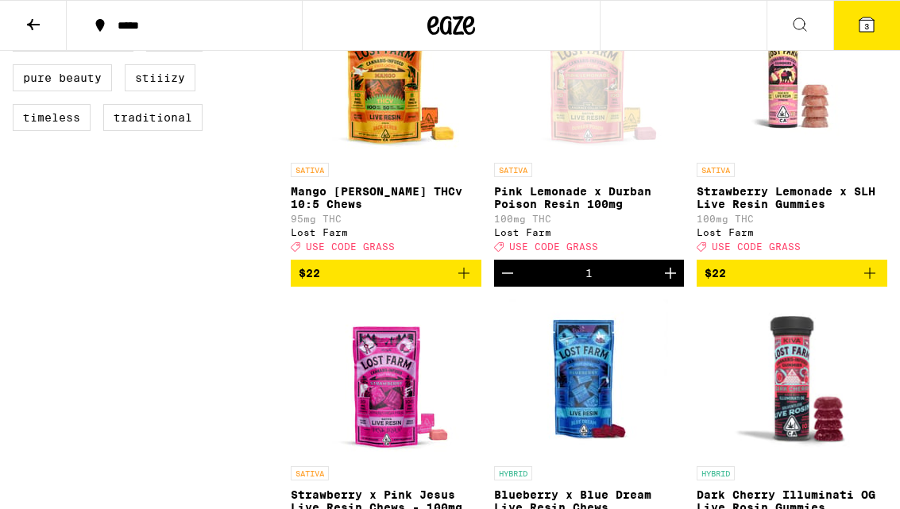
click at [850, 35] on button "3" at bounding box center [867, 25] width 67 height 49
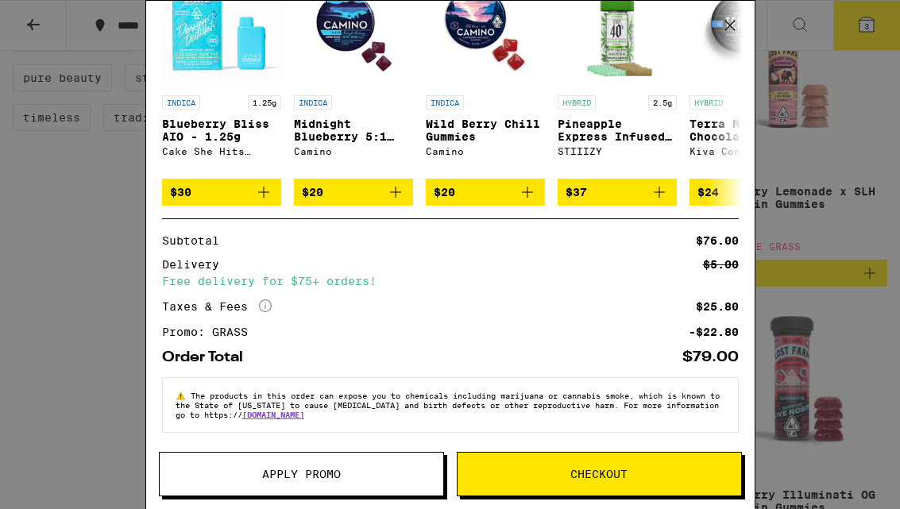
scroll to position [312, 0]
click at [660, 494] on button "Checkout" at bounding box center [599, 474] width 285 height 45
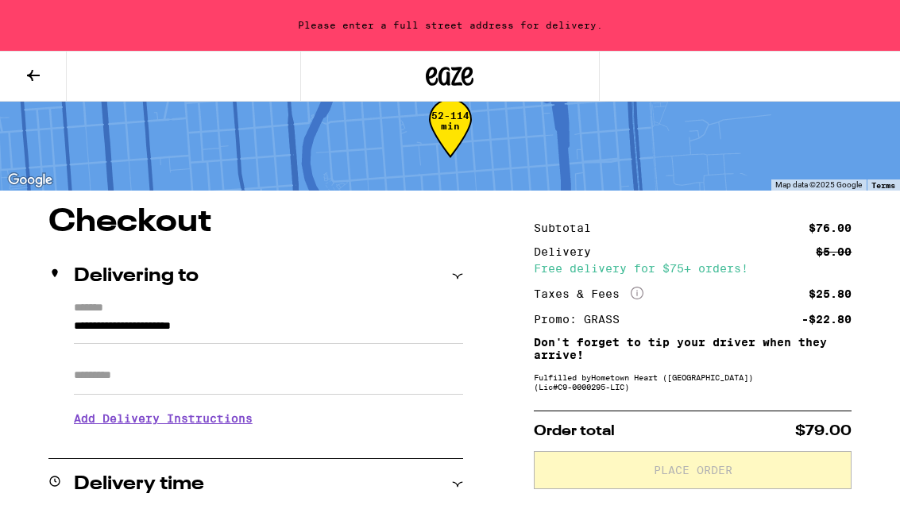
click at [35, 77] on icon at bounding box center [33, 75] width 19 height 19
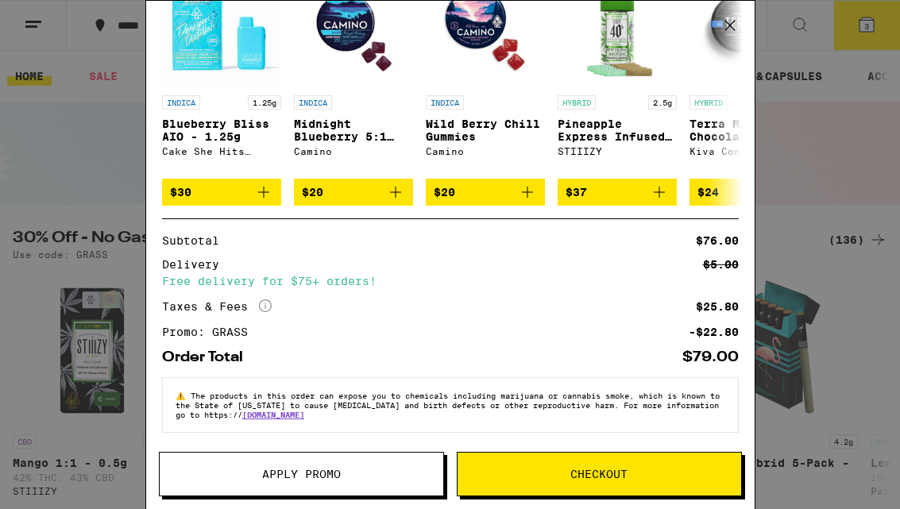
scroll to position [312, 0]
click at [54, 157] on div "Your Cart Hashtab: Sativa -25mg LEVEL $29 1 Pink Lemonade x Durban Poison Resin…" at bounding box center [450, 254] width 900 height 509
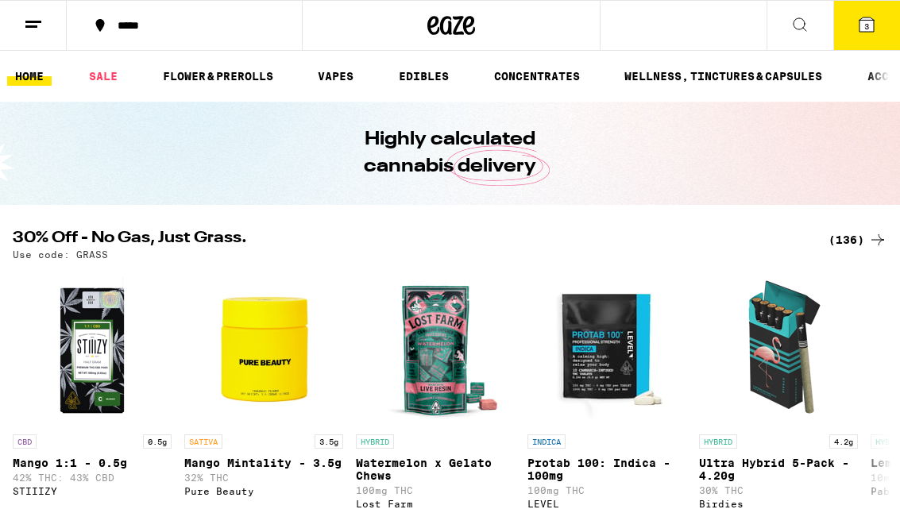
click at [40, 67] on link "HOME" at bounding box center [29, 76] width 45 height 19
click at [32, 69] on link "HOME" at bounding box center [29, 76] width 45 height 19
click at [26, 49] on button at bounding box center [33, 26] width 67 height 50
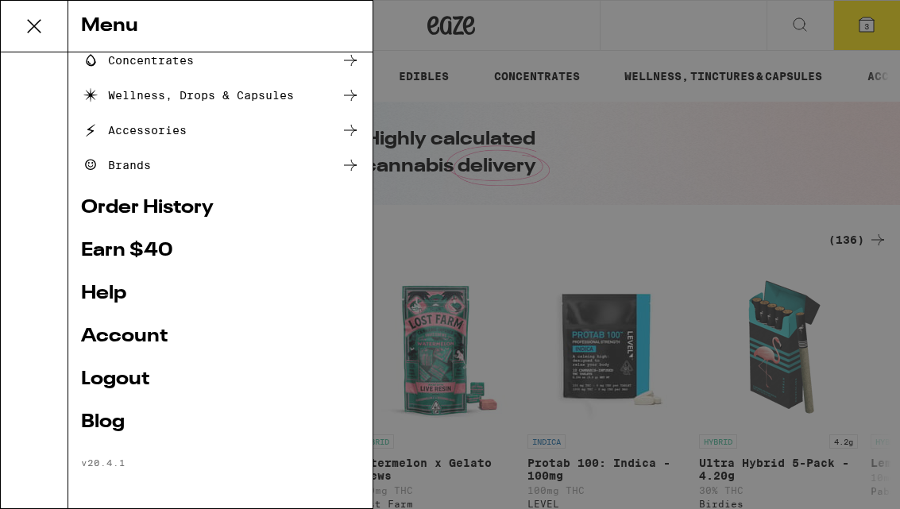
scroll to position [222, 0]
click at [629, 240] on div "Menu Shop Buy It Again Sale Flower & Prerolls Vapes Edibles Concentrates Wellne…" at bounding box center [450, 254] width 900 height 509
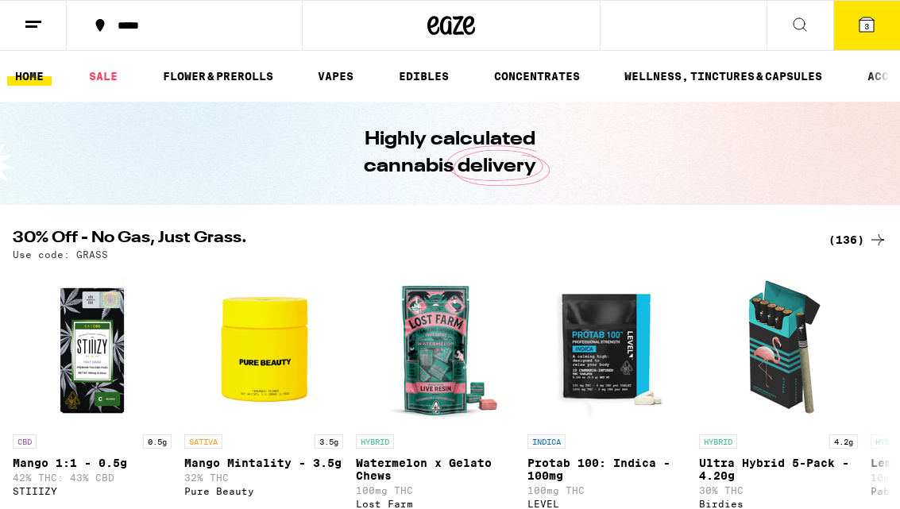
click at [130, 16] on button "*****" at bounding box center [184, 26] width 235 height 48
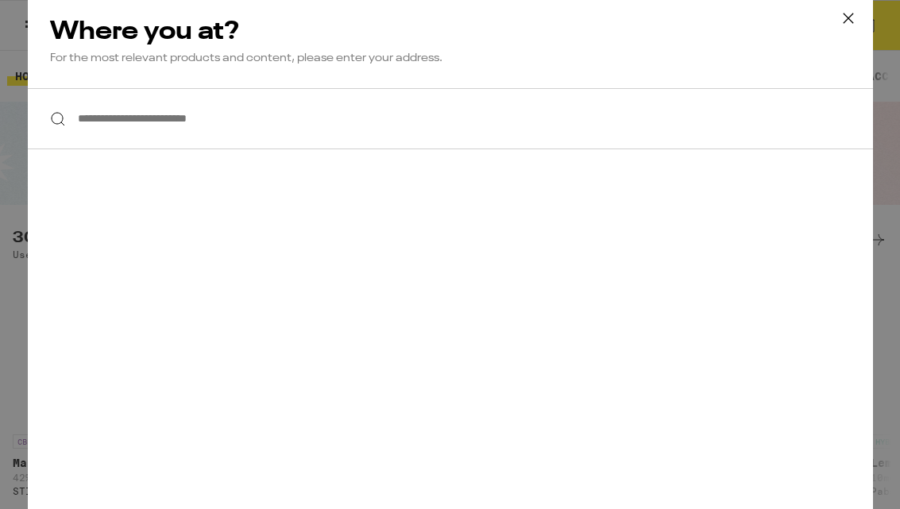
scroll to position [0, 0]
click at [486, 127] on input "**********" at bounding box center [451, 118] width 846 height 61
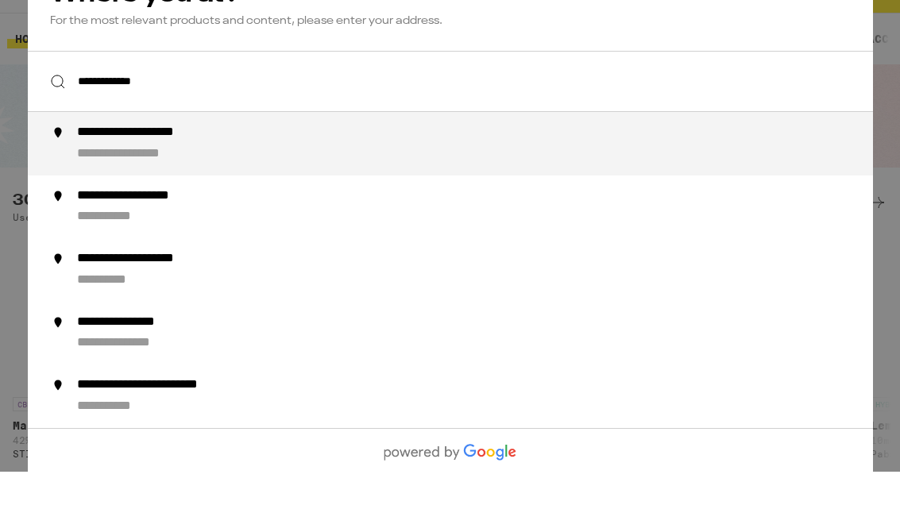
click at [145, 149] on li "**********" at bounding box center [451, 181] width 846 height 64
type input "**********"
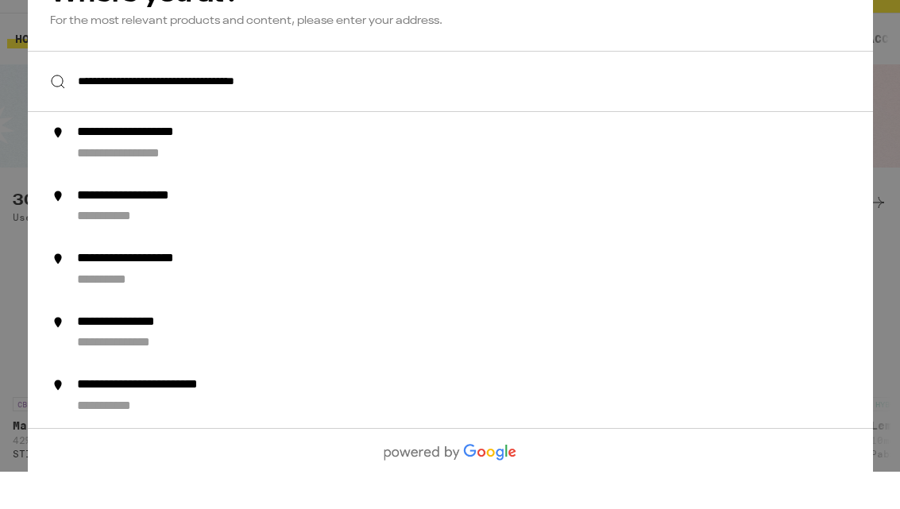
scroll to position [37, 0]
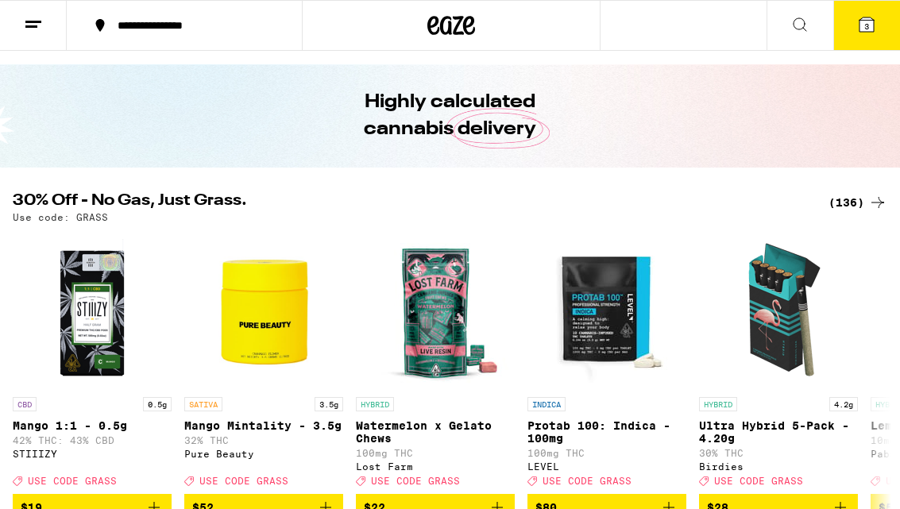
click at [871, 33] on icon at bounding box center [867, 24] width 19 height 19
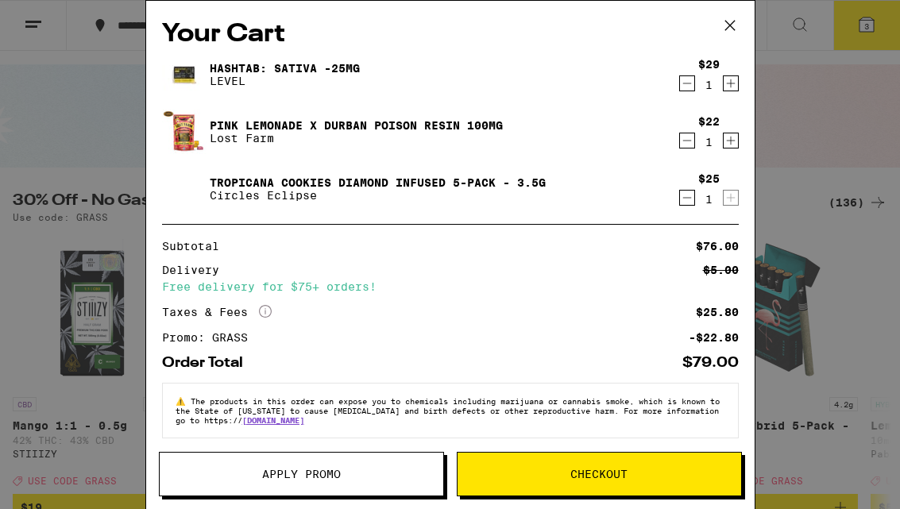
click at [682, 473] on span "Checkout" at bounding box center [600, 474] width 284 height 11
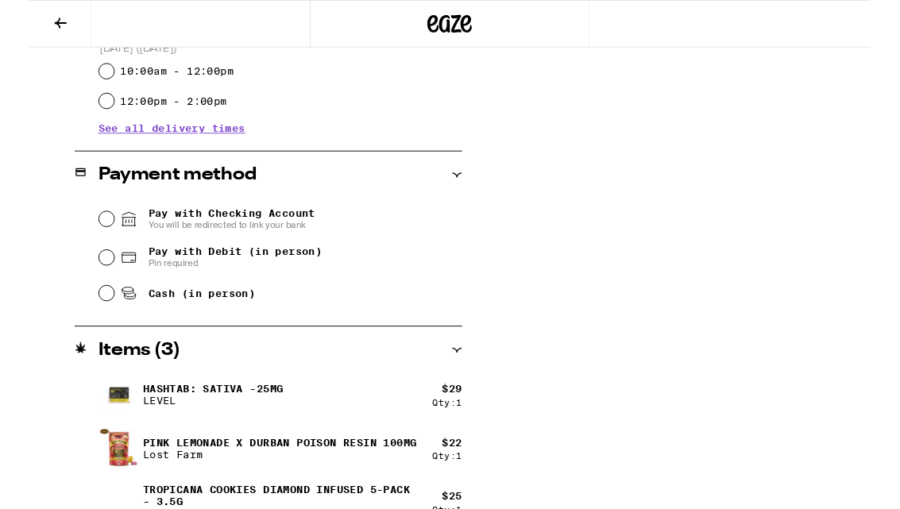
scroll to position [609, 0]
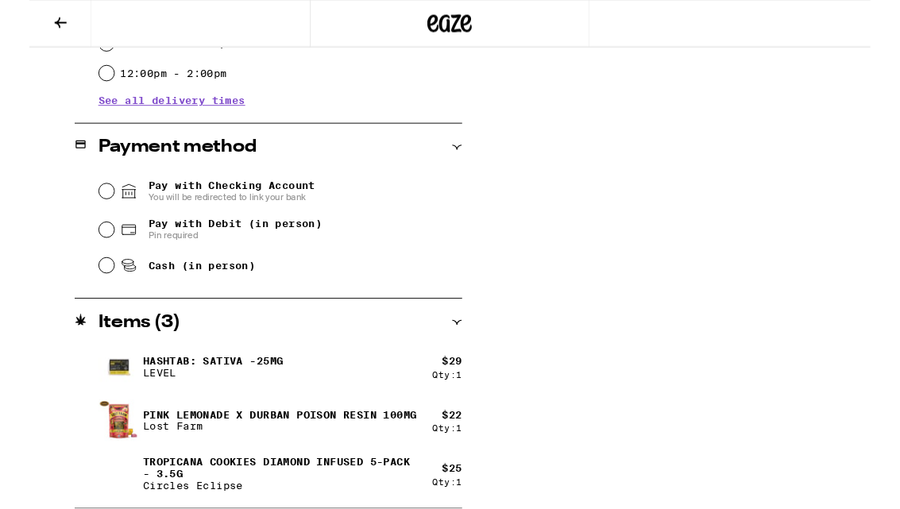
click at [86, 246] on input "Pay with Debit (in person) Pin required" at bounding box center [83, 246] width 16 height 16
radio input "true"
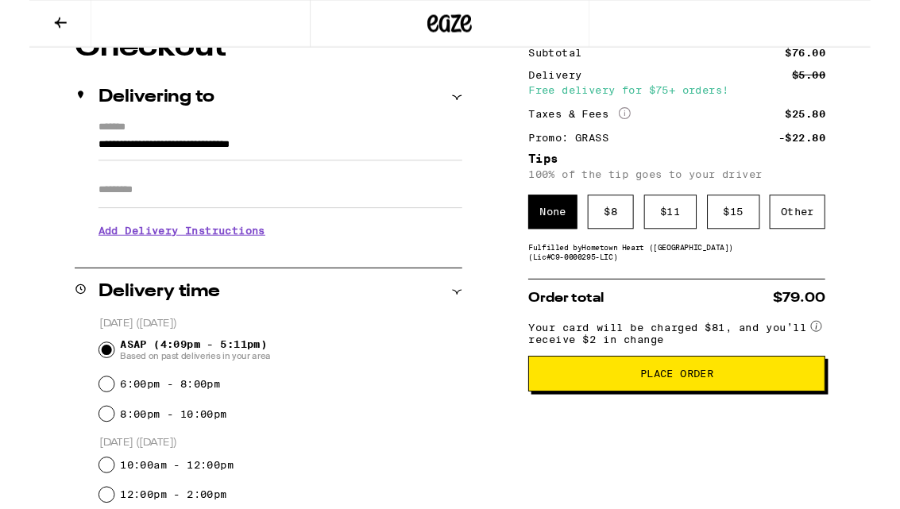
scroll to position [154, 0]
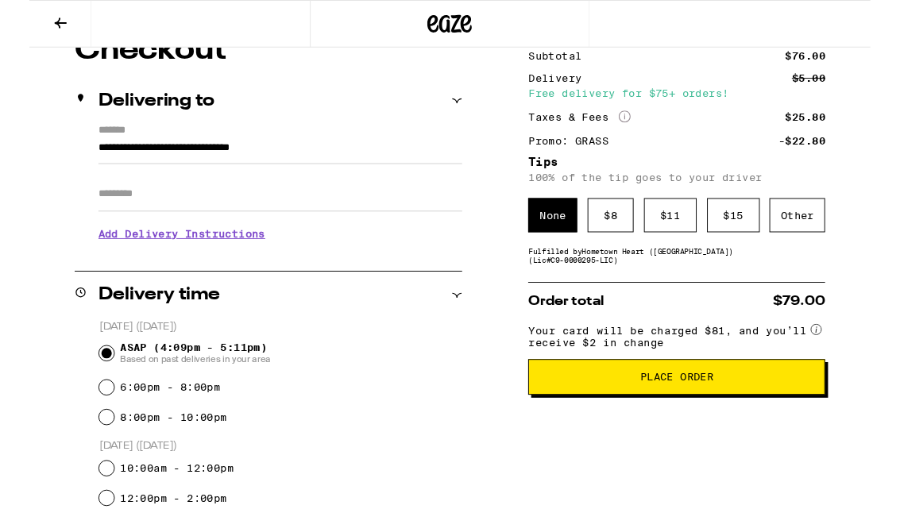
click at [839, 231] on div "Other" at bounding box center [822, 230] width 60 height 37
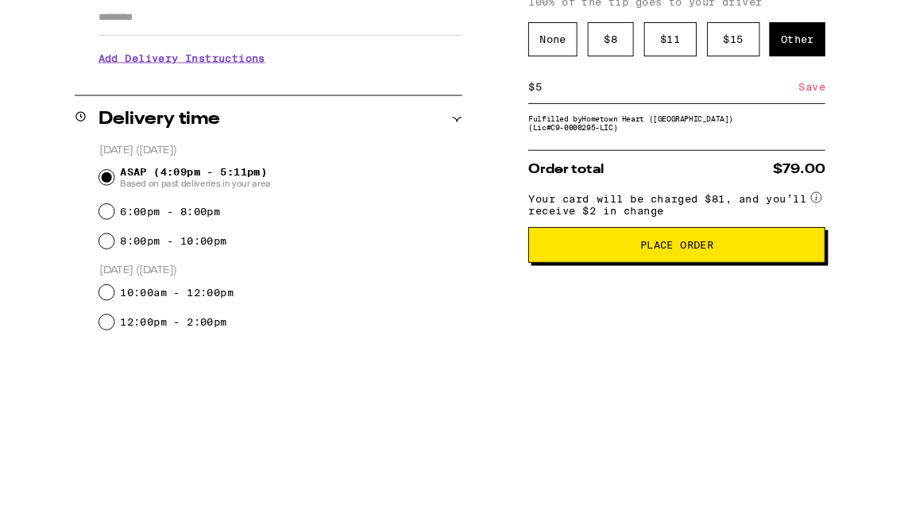
type input "5"
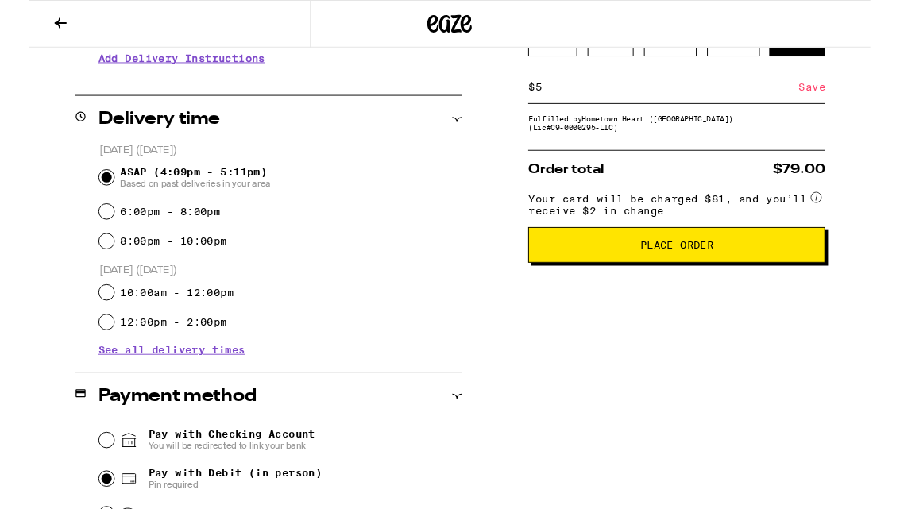
click at [775, 281] on button "Place Order" at bounding box center [693, 262] width 318 height 38
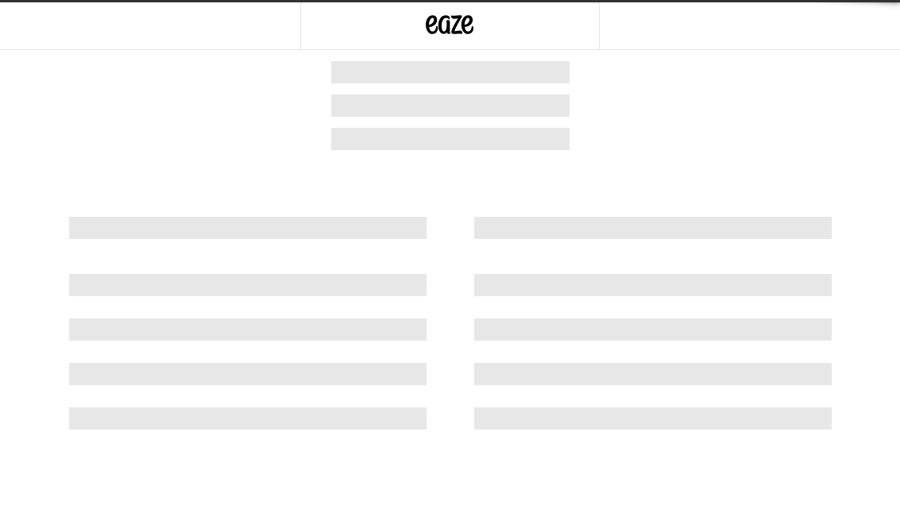
scroll to position [1, 0]
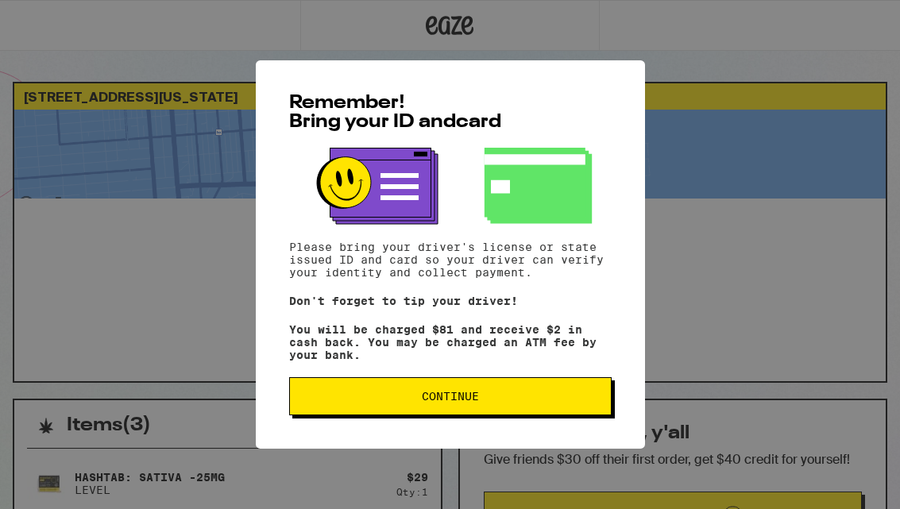
click at [567, 415] on button "Continue" at bounding box center [450, 397] width 323 height 38
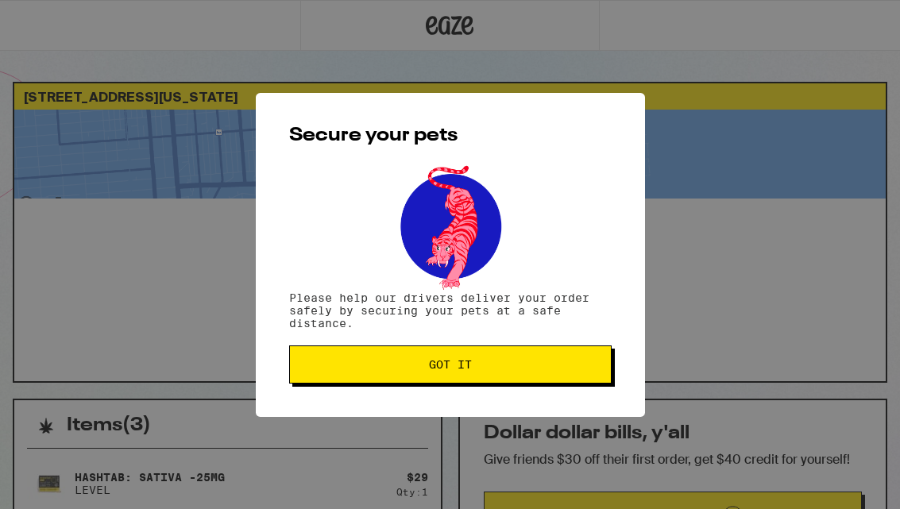
click at [551, 377] on button "Got it" at bounding box center [450, 365] width 323 height 38
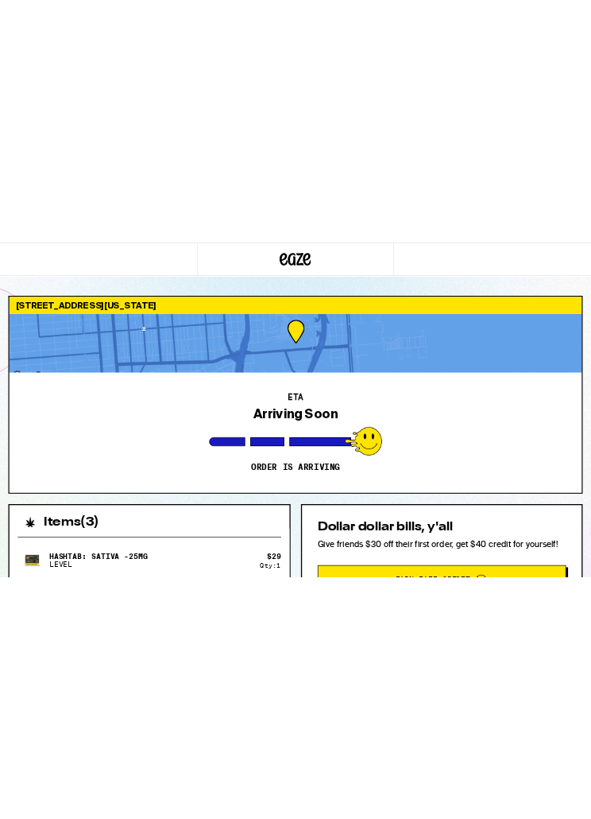
scroll to position [0, 0]
